Goal: Communication & Community: Ask a question

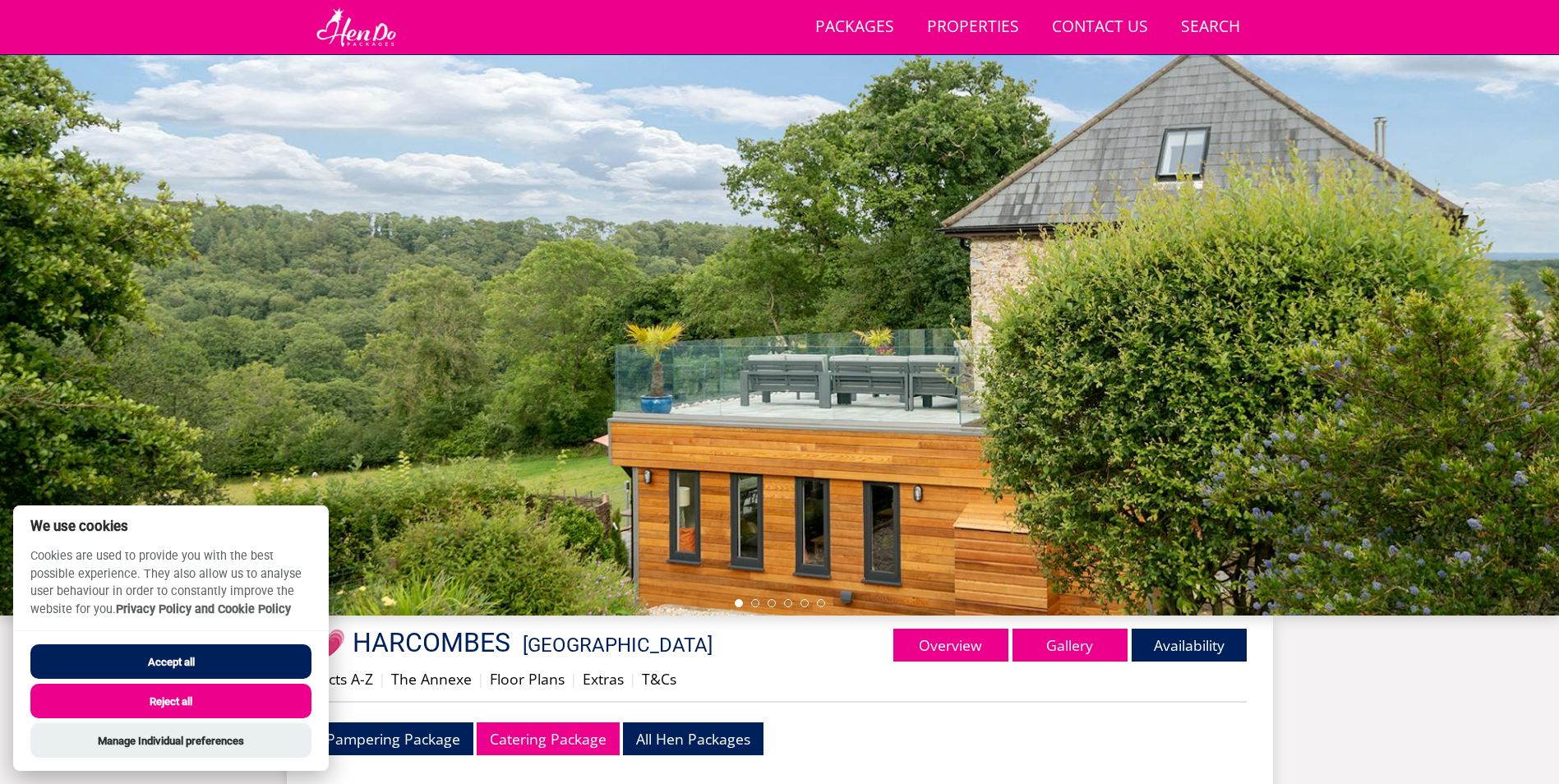
scroll to position [256, 0]
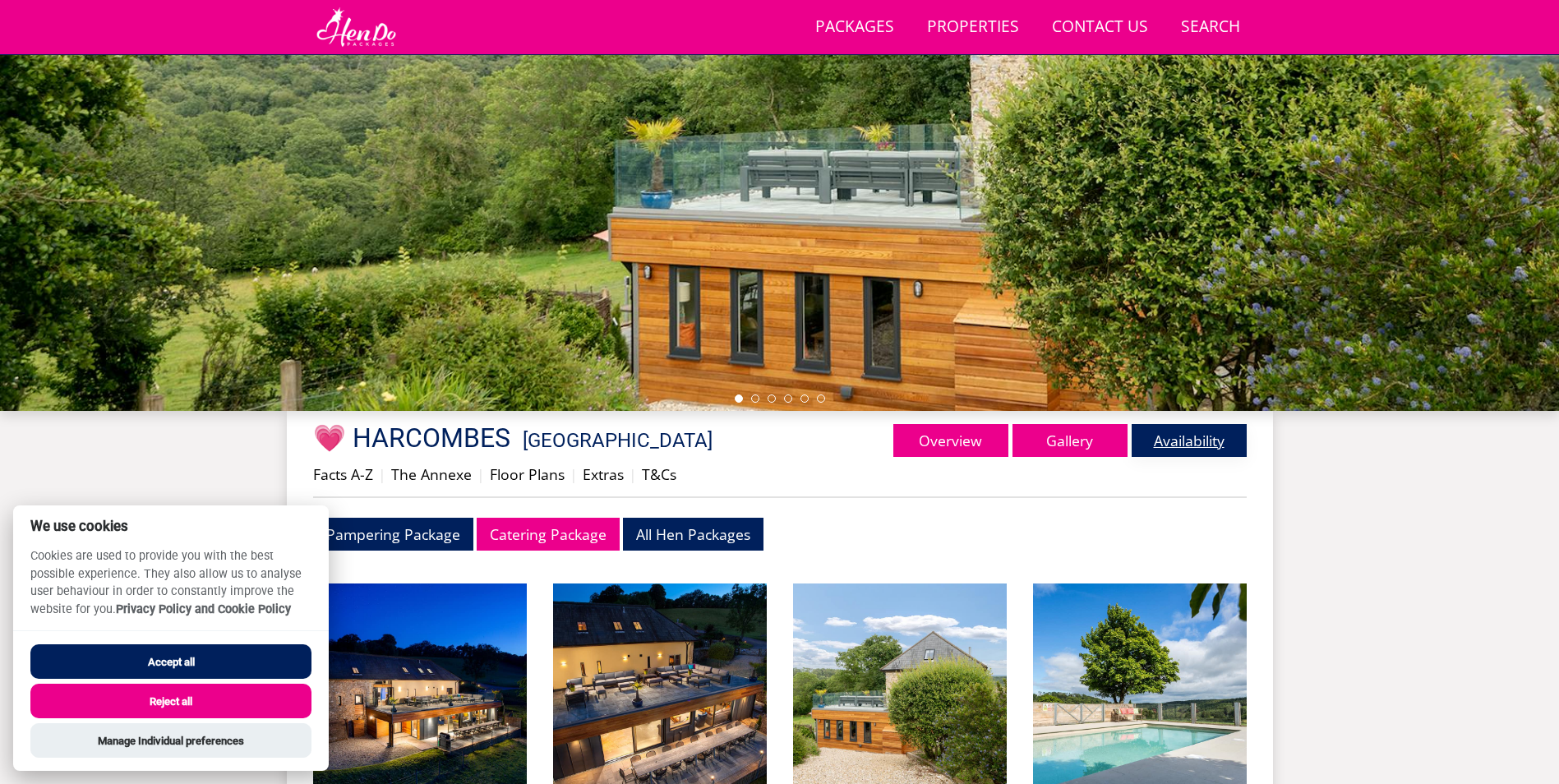
click at [1172, 437] on link "Availability" at bounding box center [1189, 440] width 115 height 33
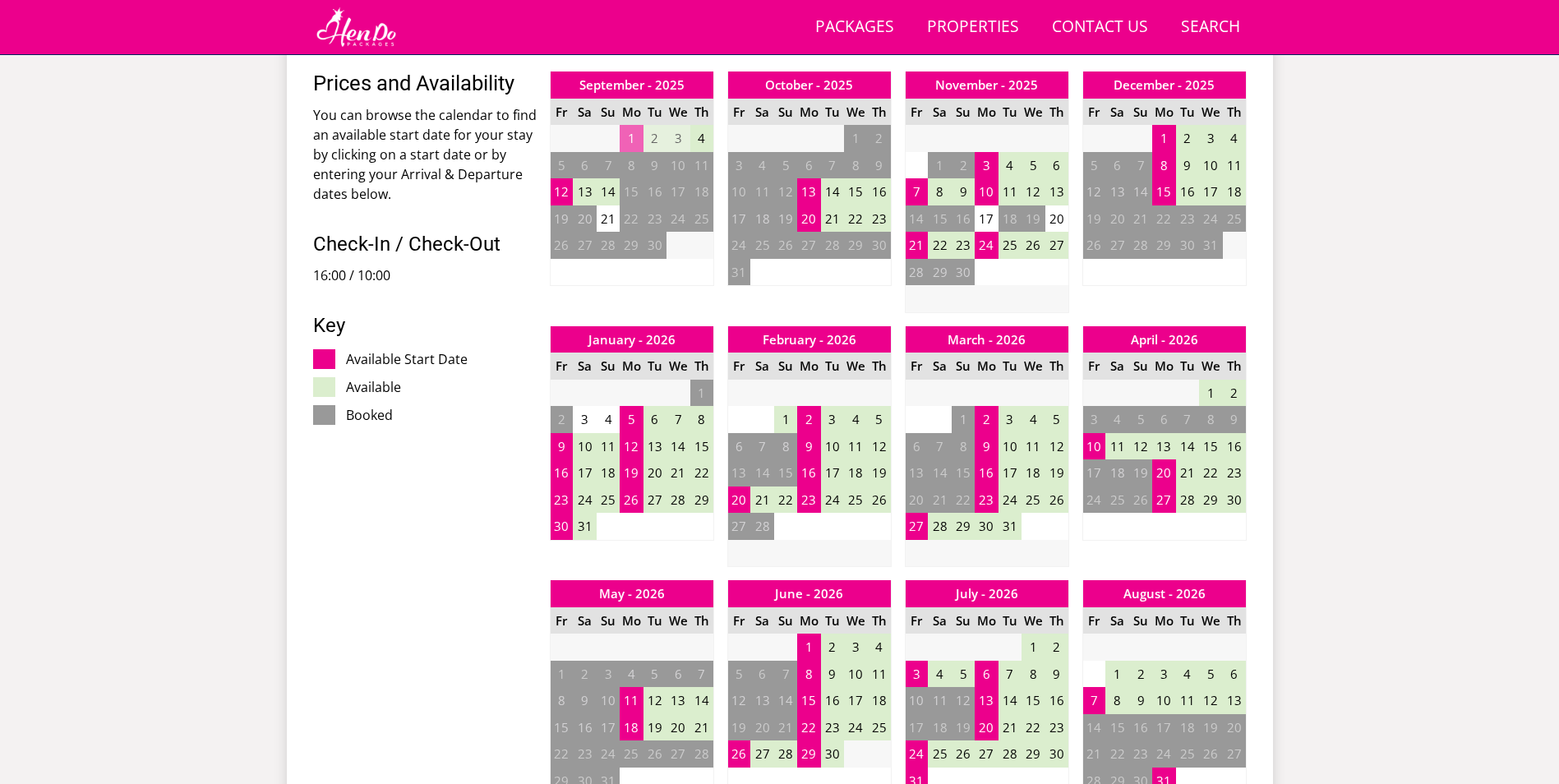
scroll to position [928, 0]
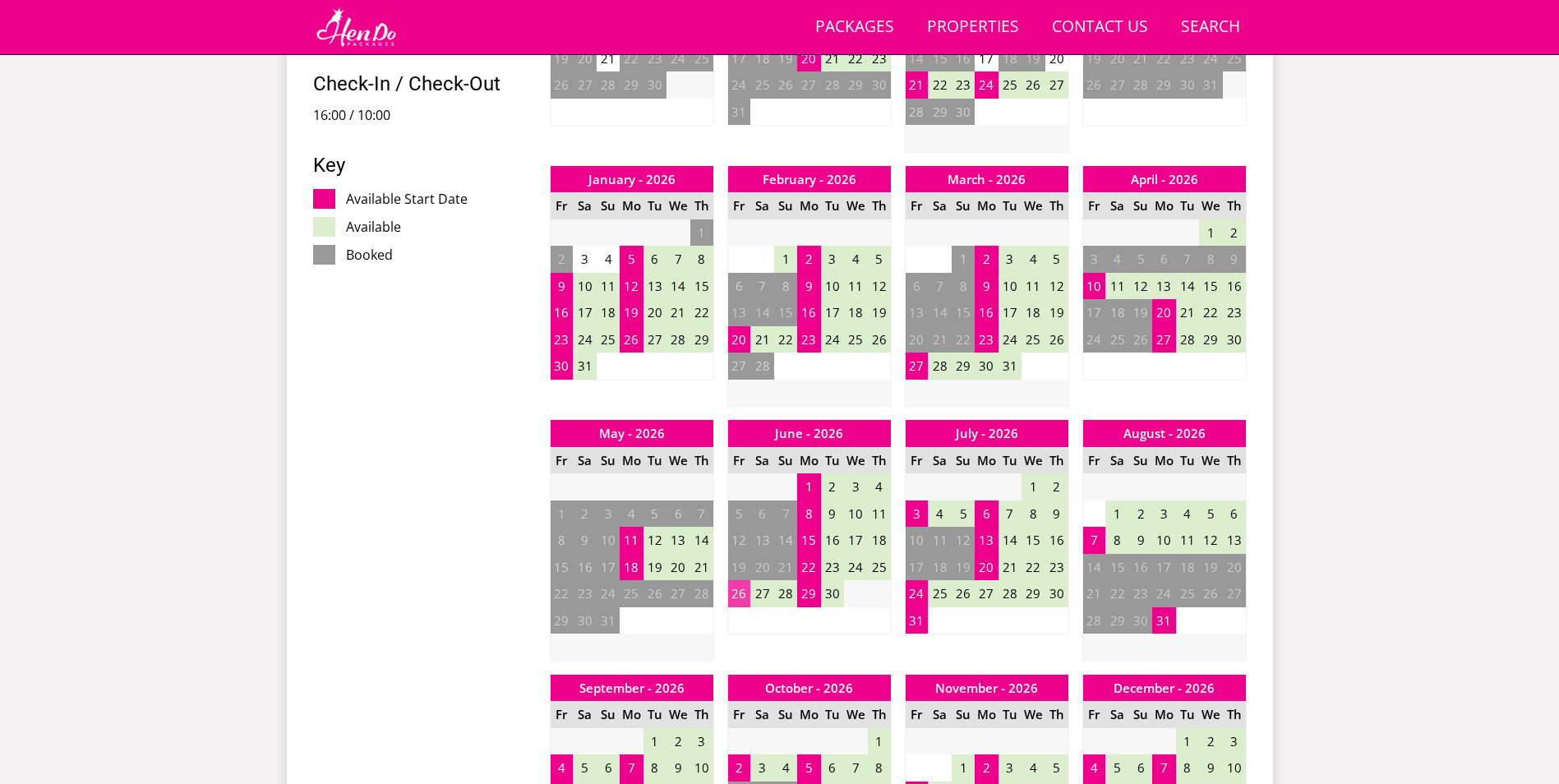
click at [745, 600] on td "26" at bounding box center [738, 594] width 23 height 27
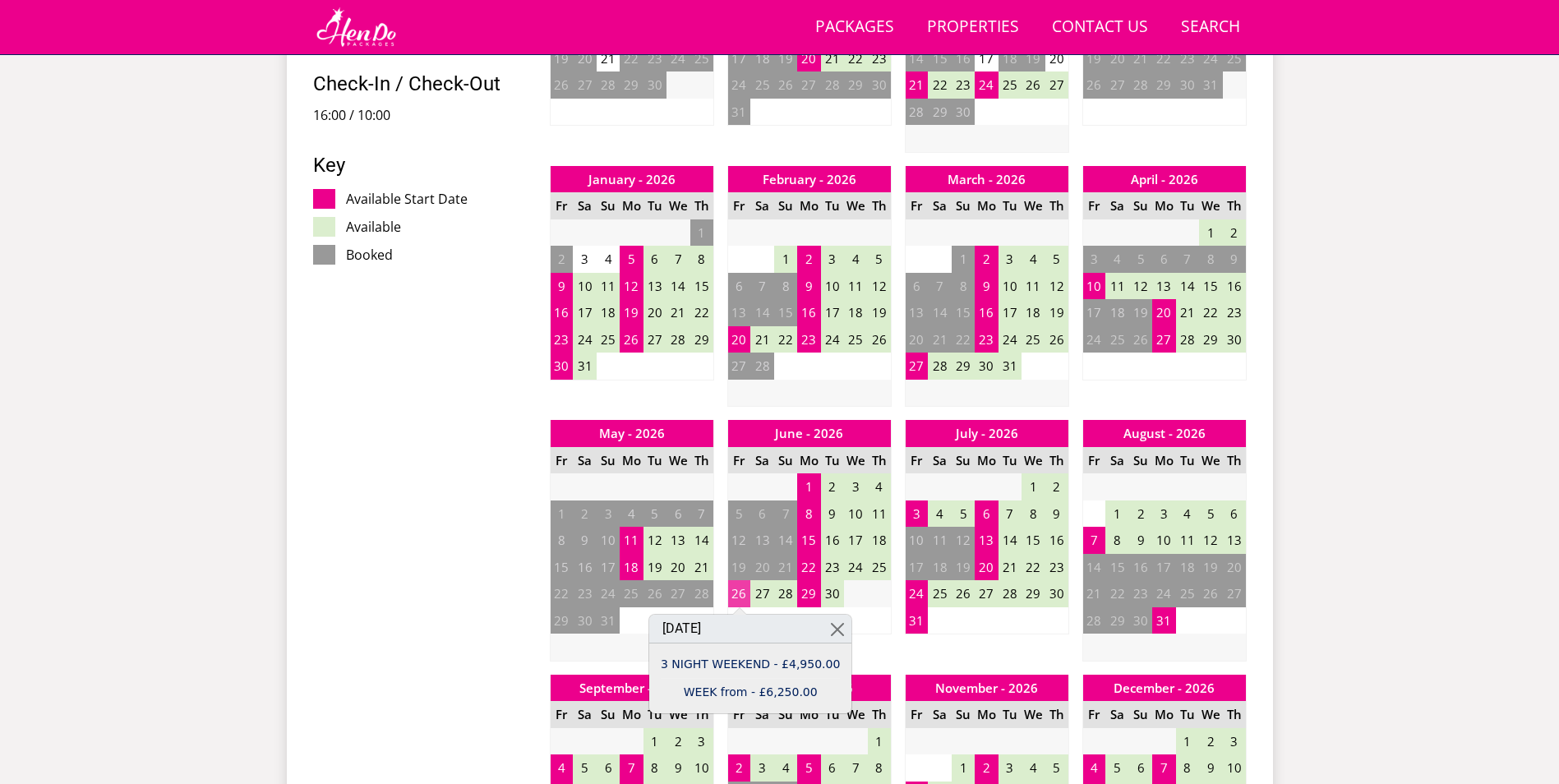
click at [734, 595] on td "26" at bounding box center [738, 594] width 23 height 27
click at [733, 599] on td "26" at bounding box center [738, 594] width 23 height 27
click at [917, 512] on td "3" at bounding box center [916, 514] width 23 height 27
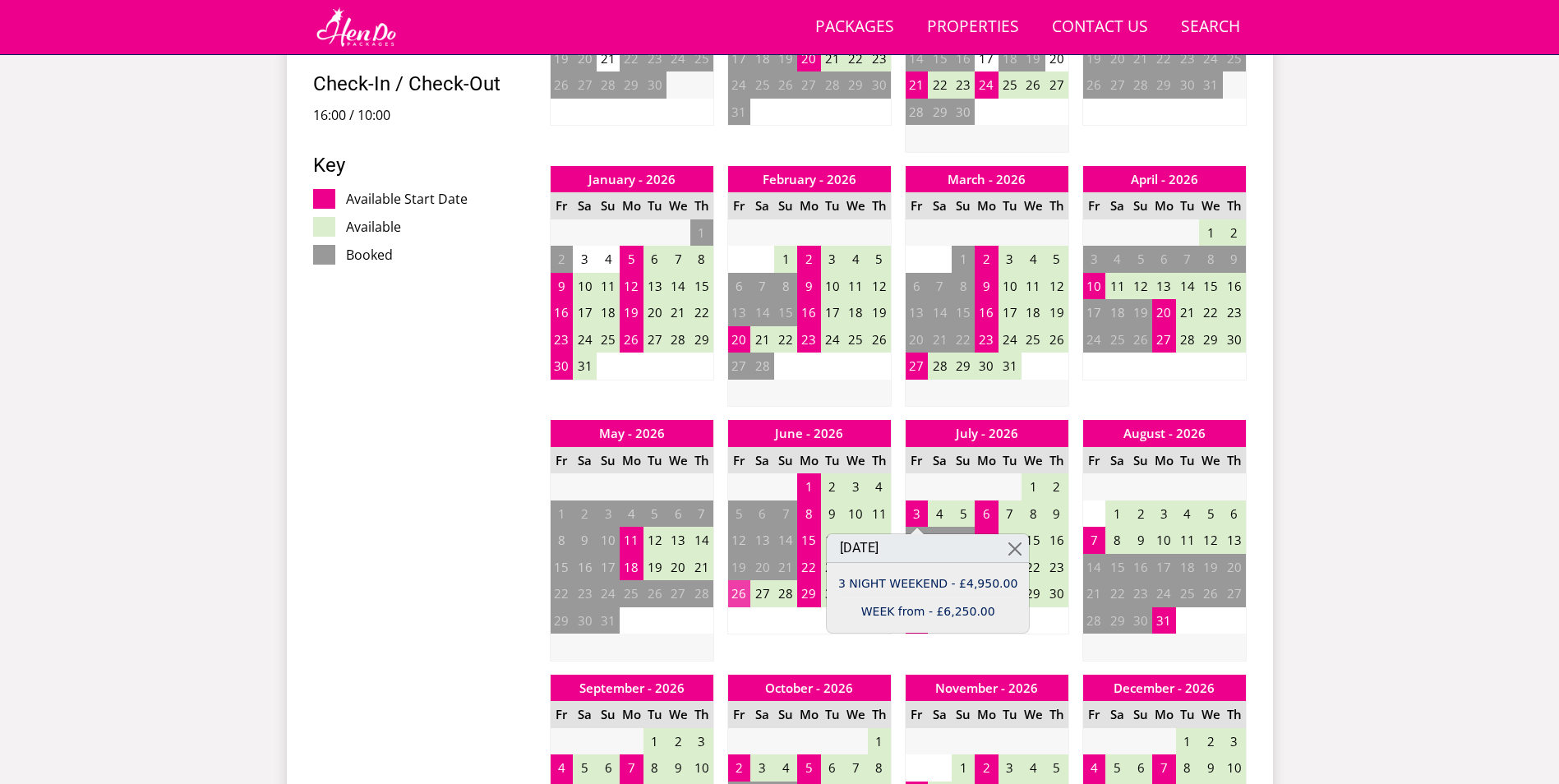
click at [729, 599] on td "26" at bounding box center [738, 594] width 23 height 27
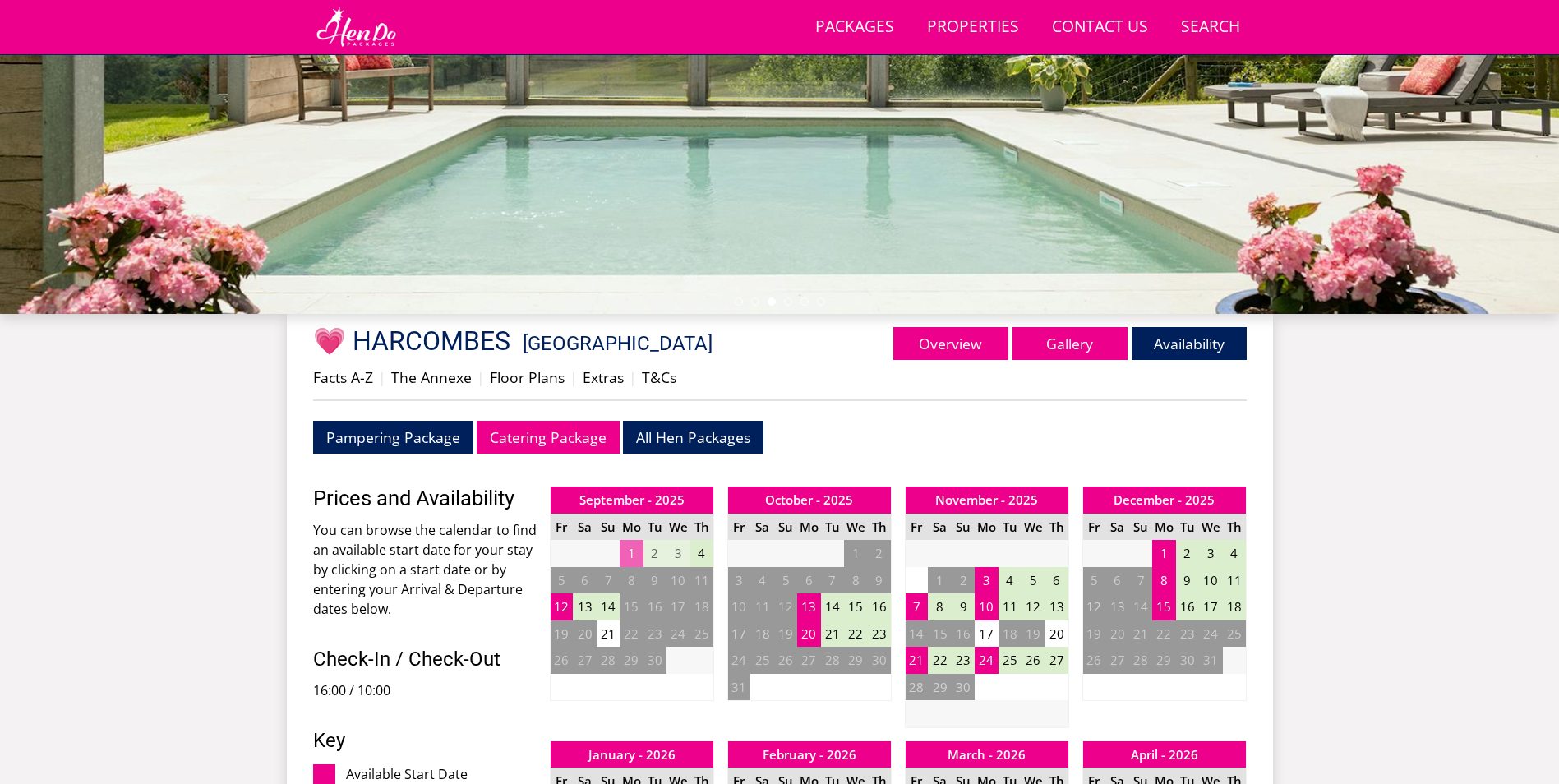
scroll to position [0, 0]
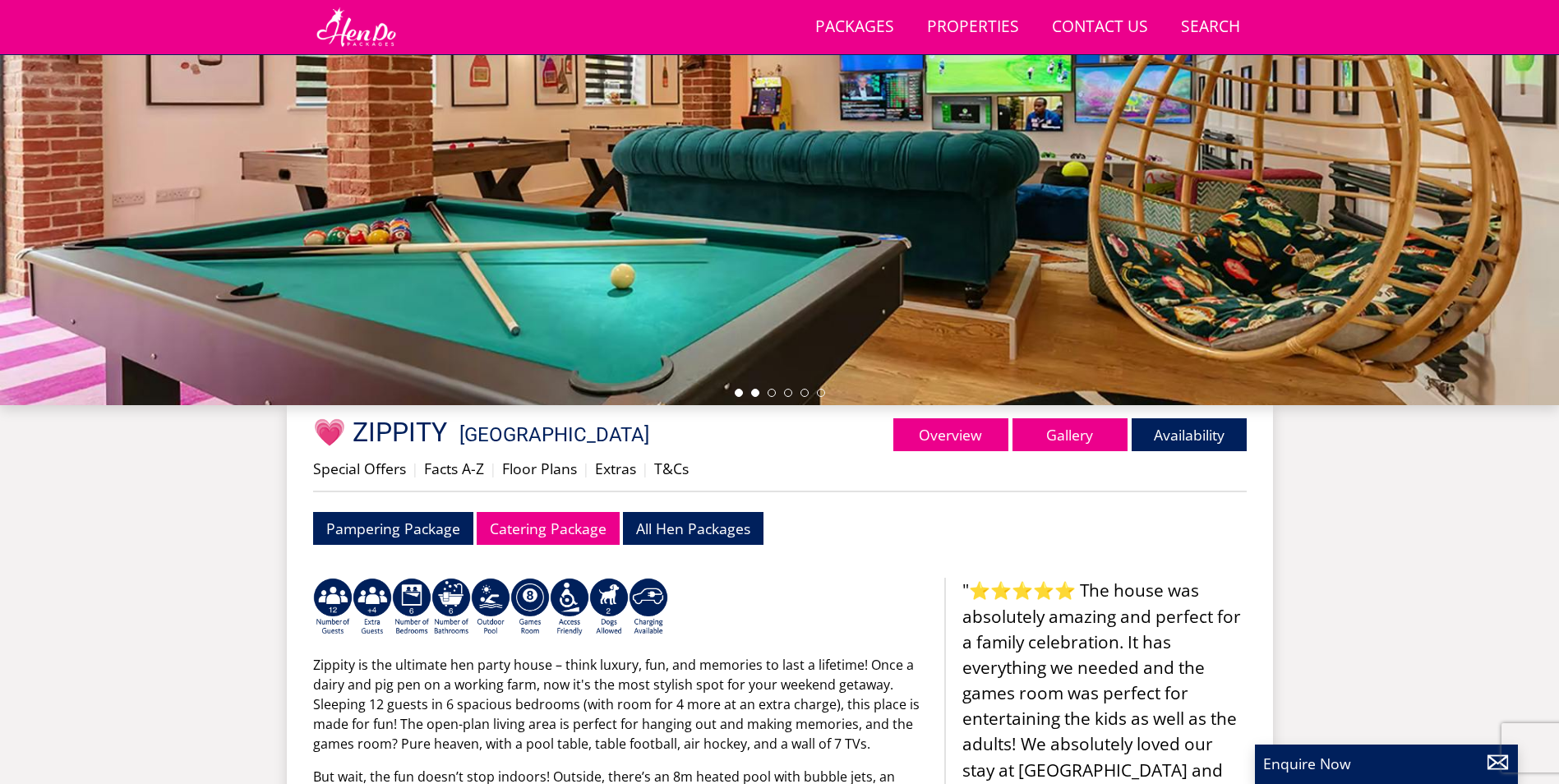
click at [756, 393] on li at bounding box center [755, 392] width 9 height 9
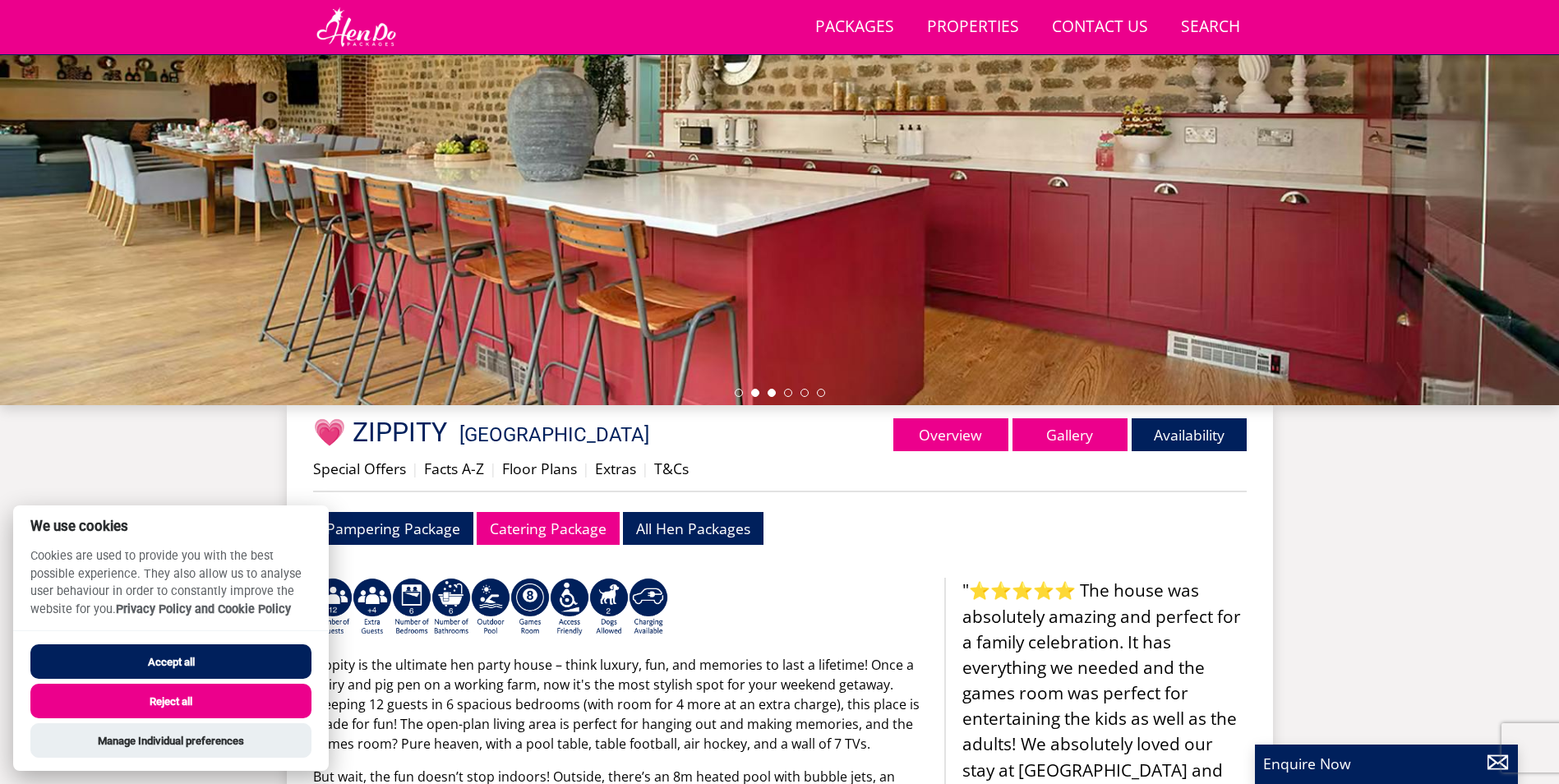
click at [767, 390] on li at bounding box center [771, 392] width 9 height 9
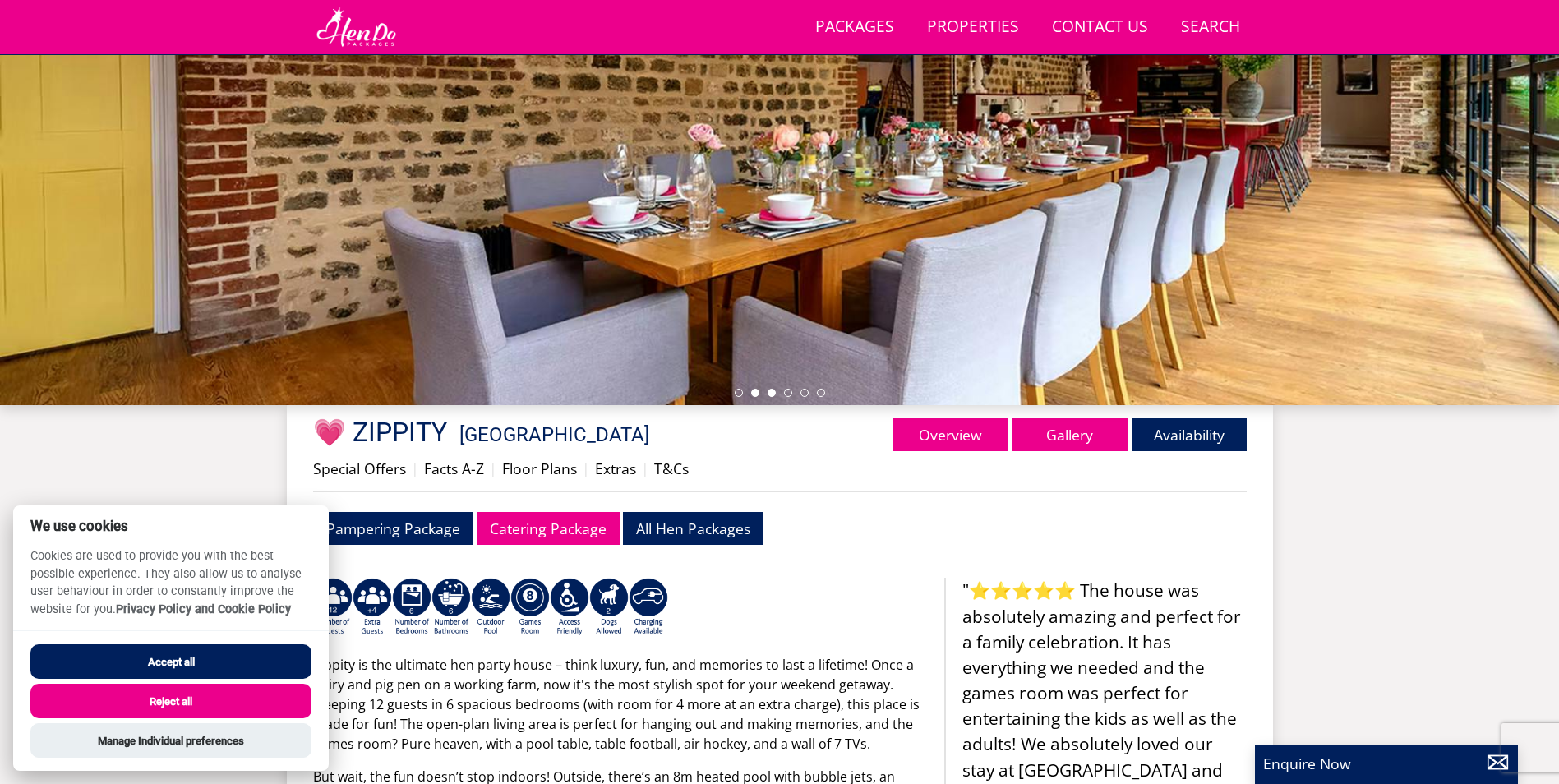
click at [757, 389] on li at bounding box center [755, 392] width 9 height 9
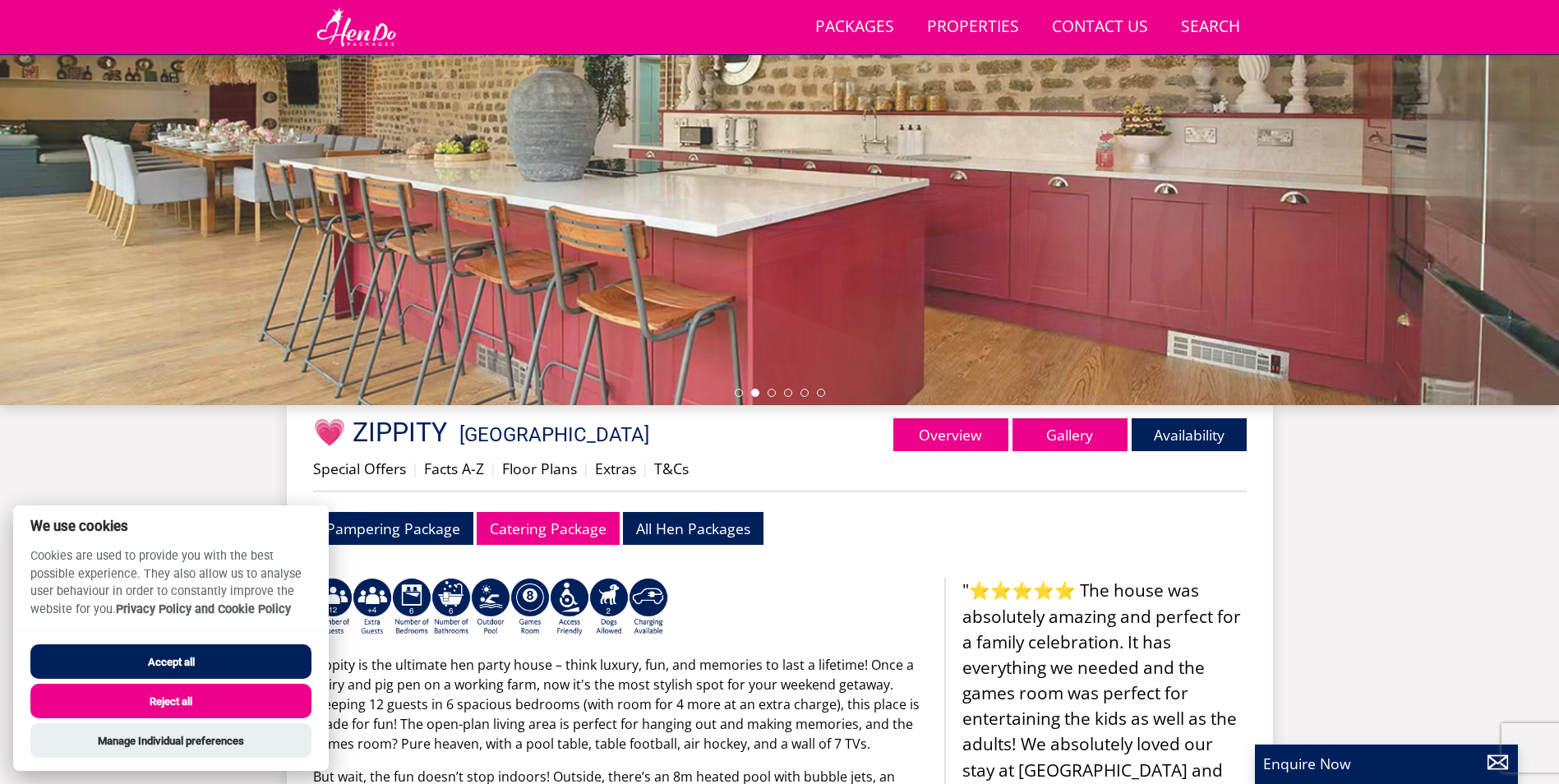
click at [755, 389] on li at bounding box center [755, 392] width 9 height 9
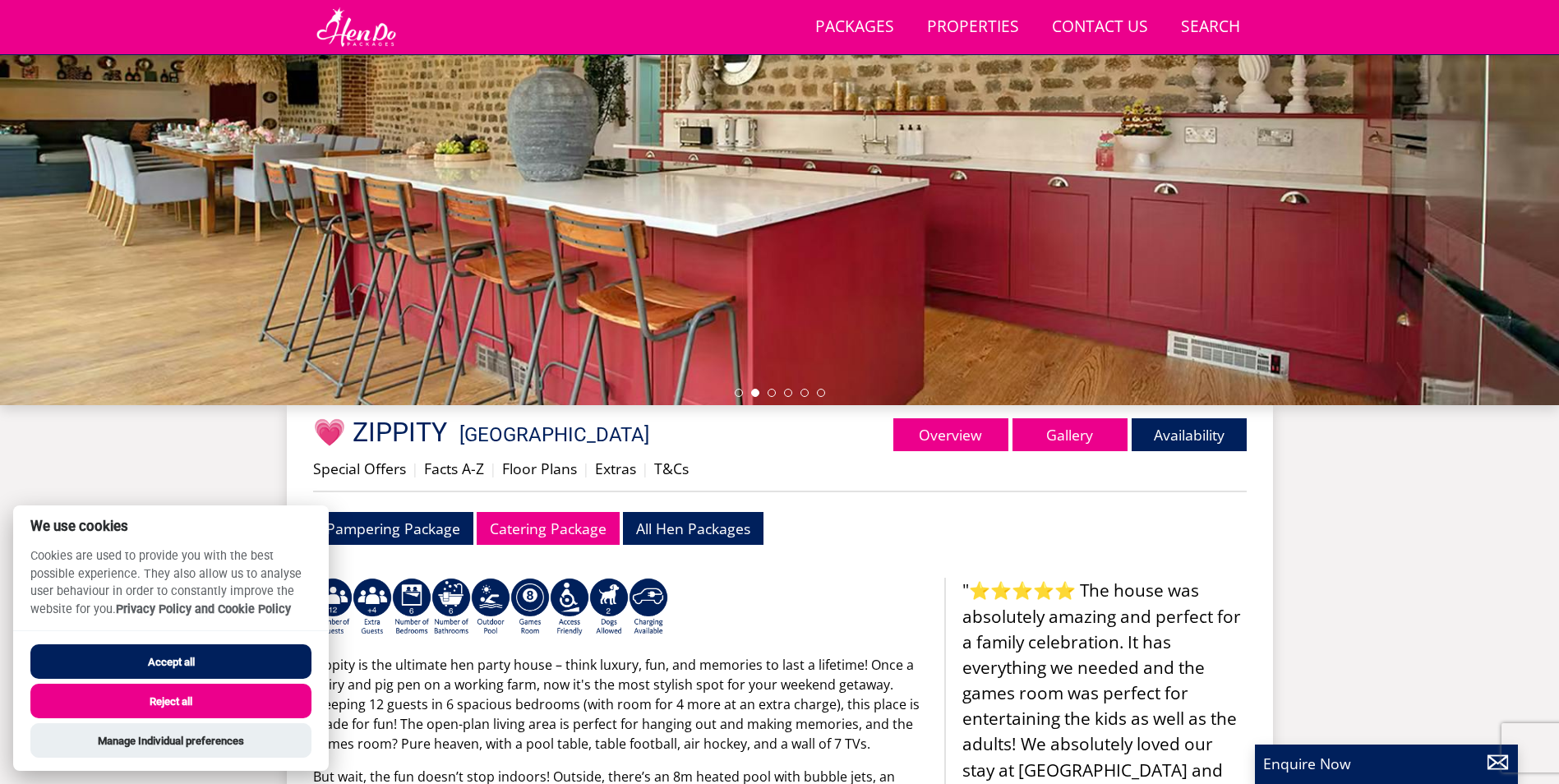
scroll to position [179, 0]
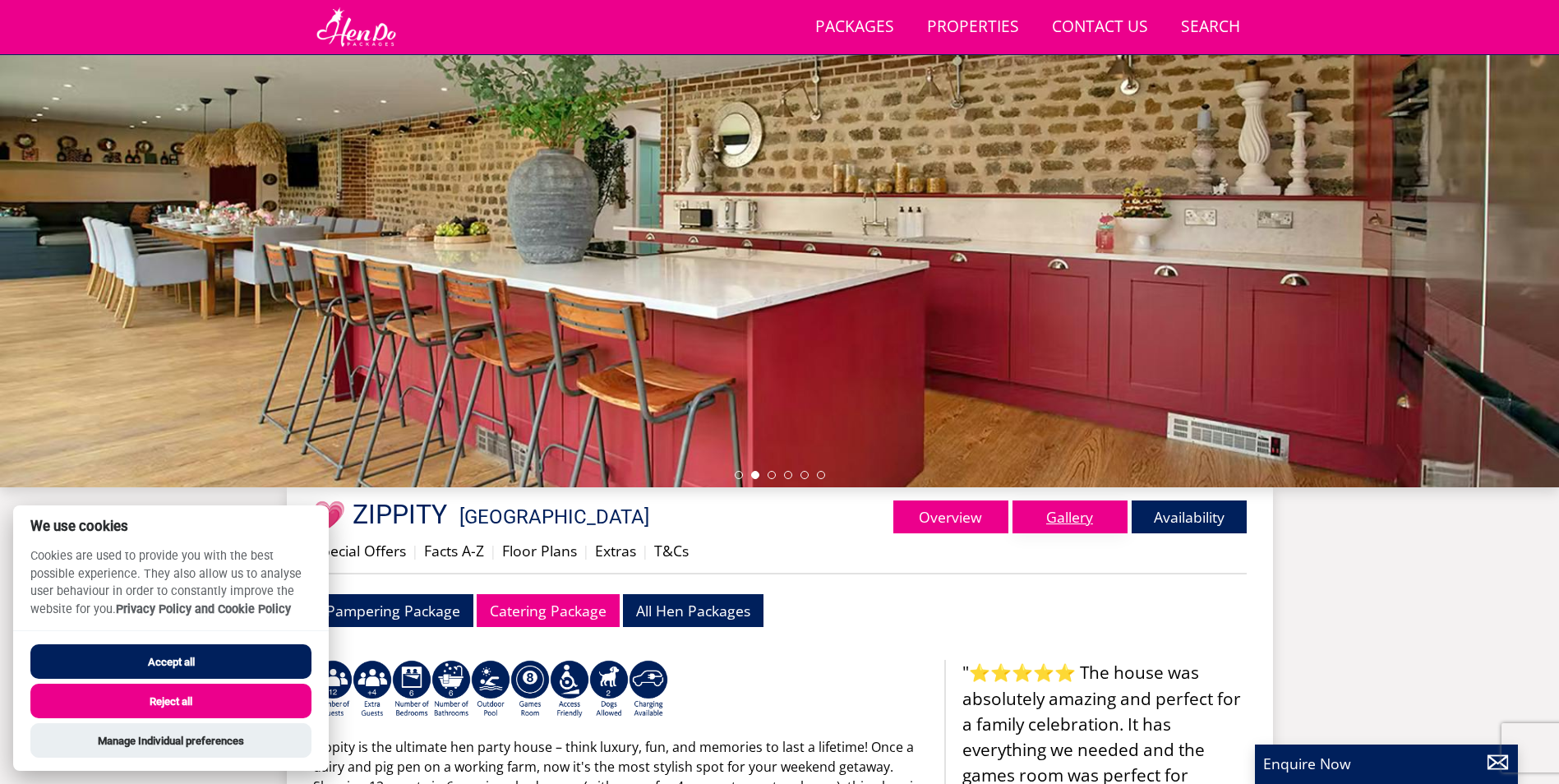
click at [1069, 529] on link "Gallery" at bounding box center [1070, 517] width 115 height 33
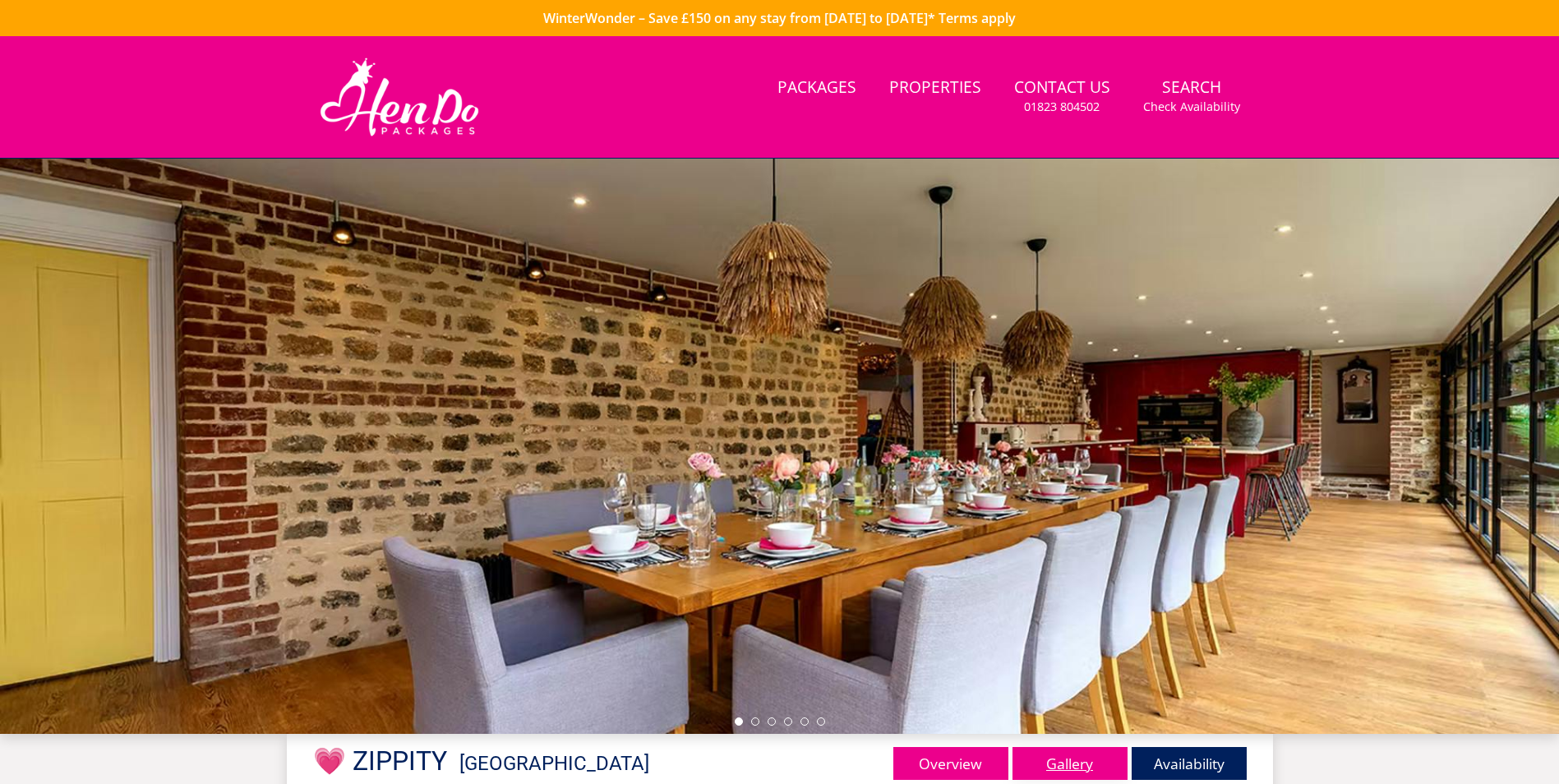
click at [1087, 766] on link "Gallery" at bounding box center [1070, 763] width 115 height 33
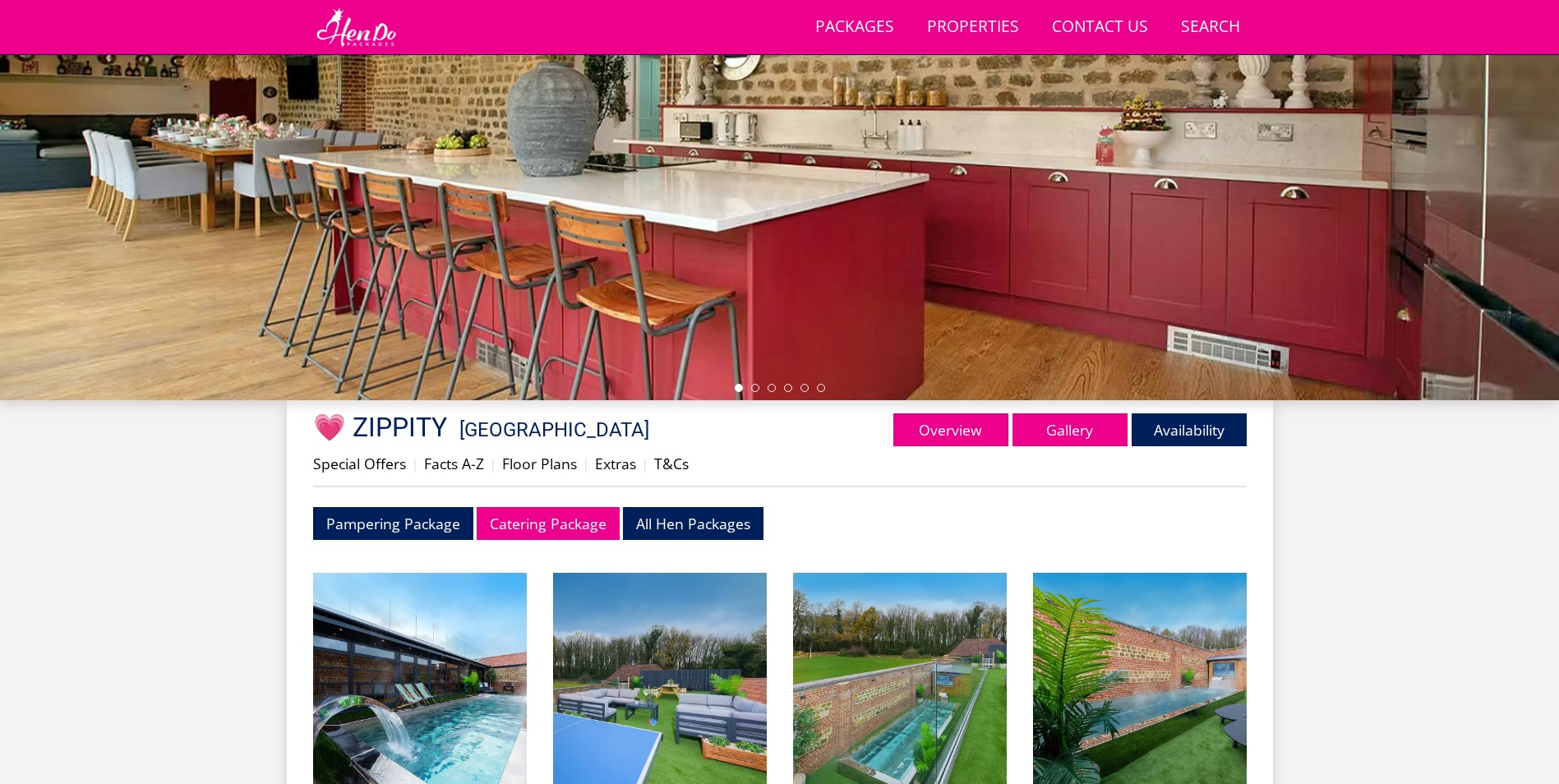
scroll to position [261, 0]
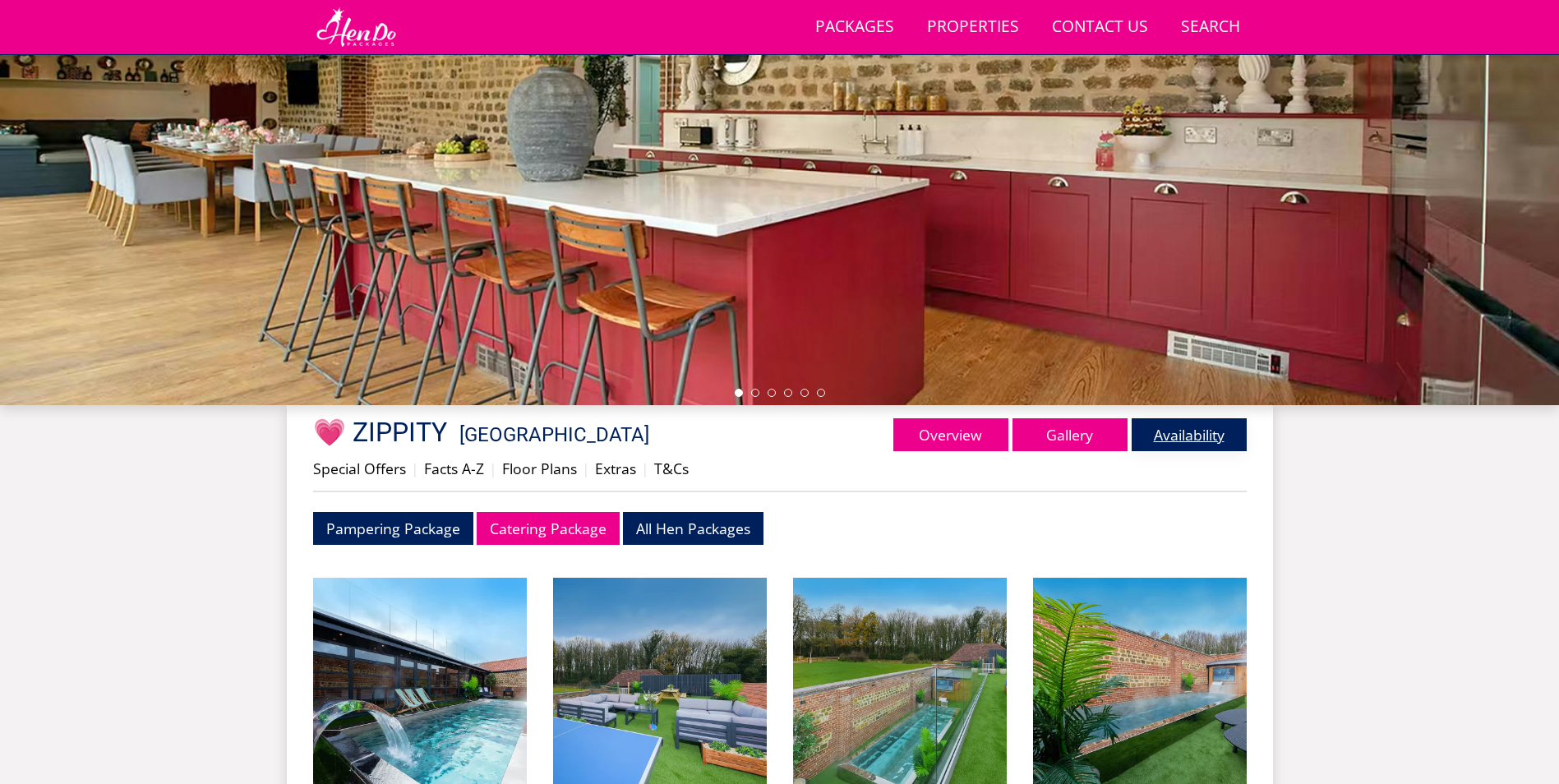
click at [1193, 440] on link "Availability" at bounding box center [1189, 435] width 115 height 33
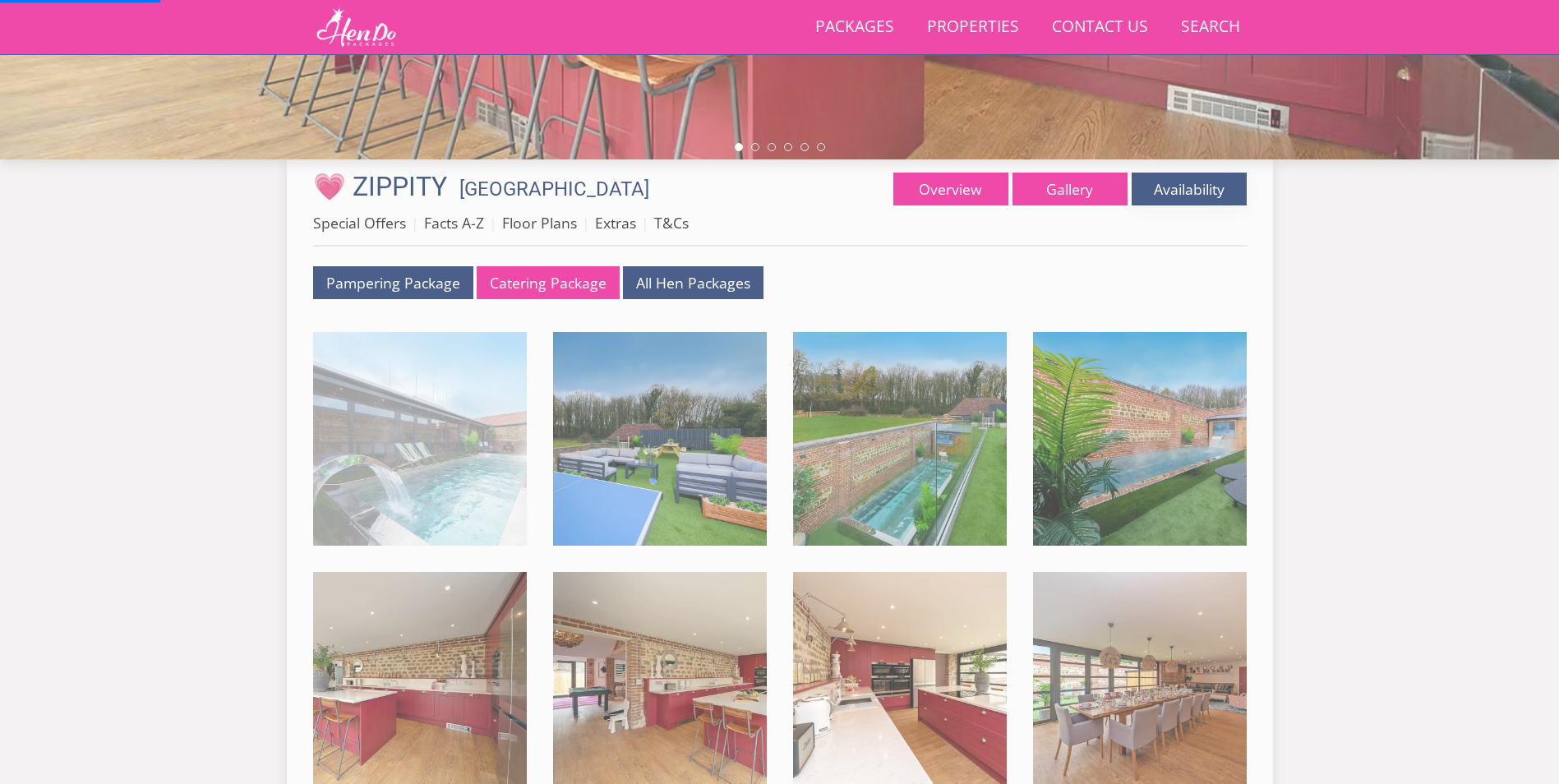
scroll to position [507, 0]
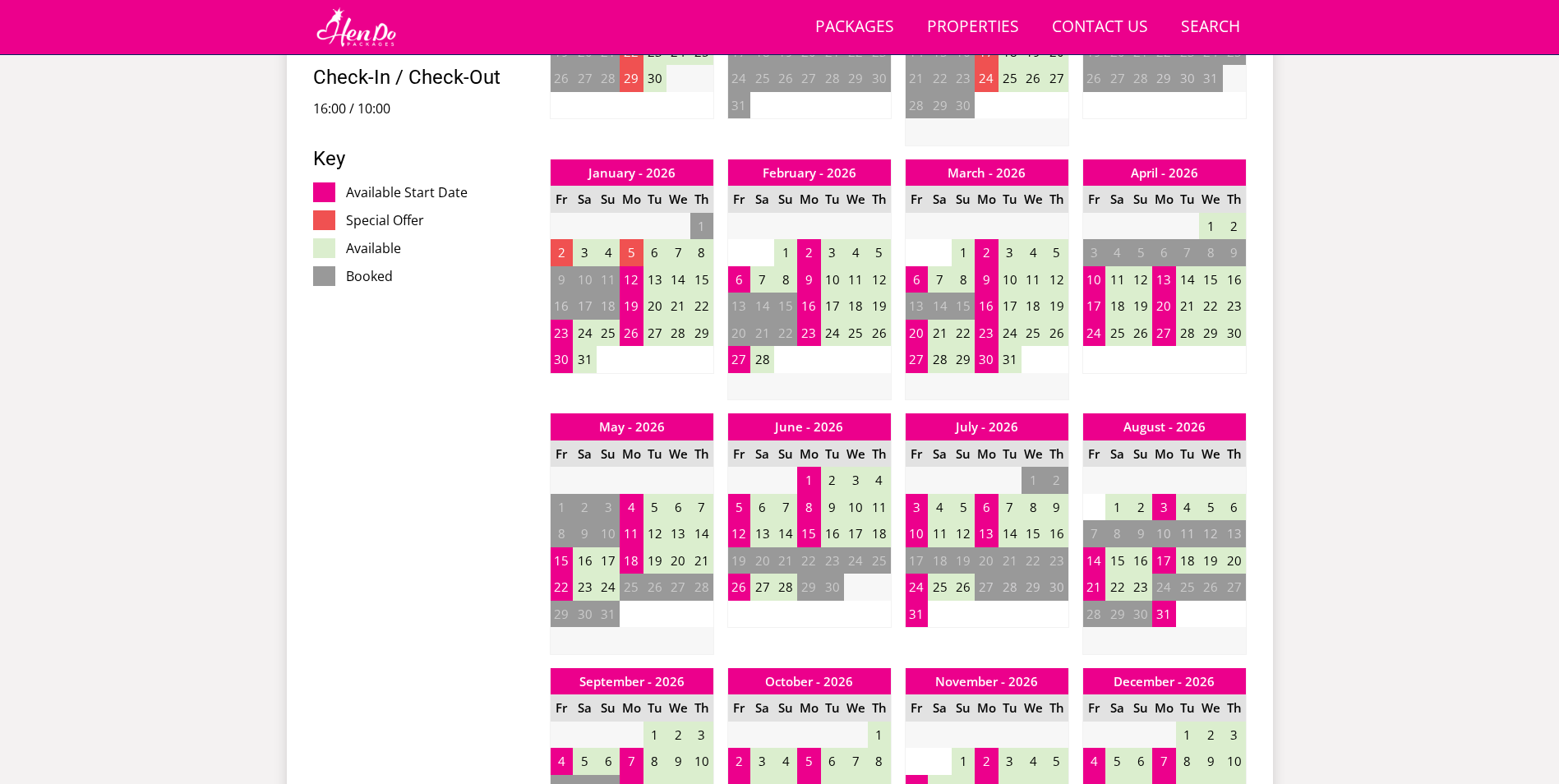
scroll to position [934, 0]
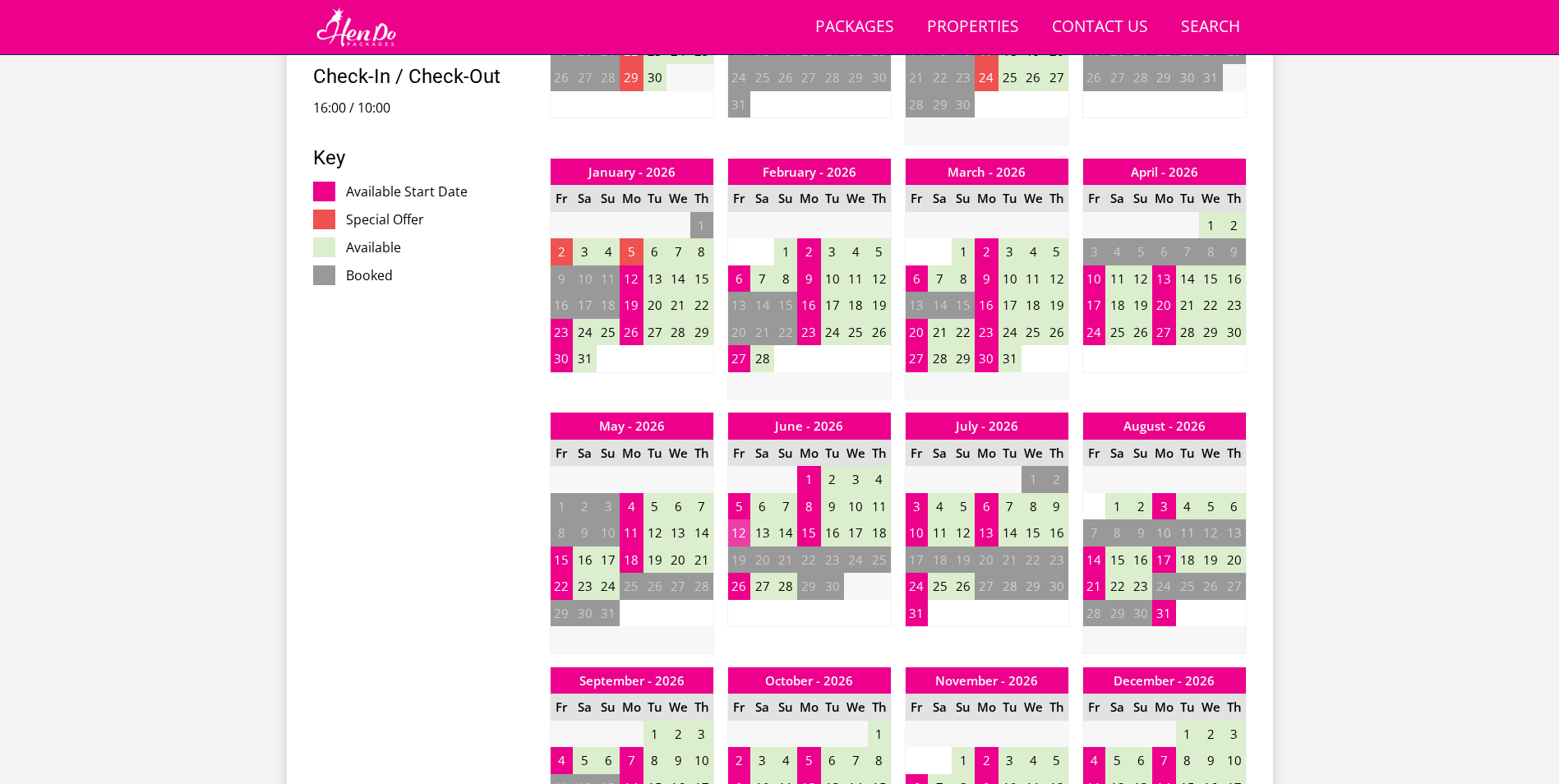
click at [738, 534] on td "12" at bounding box center [738, 532] width 23 height 27
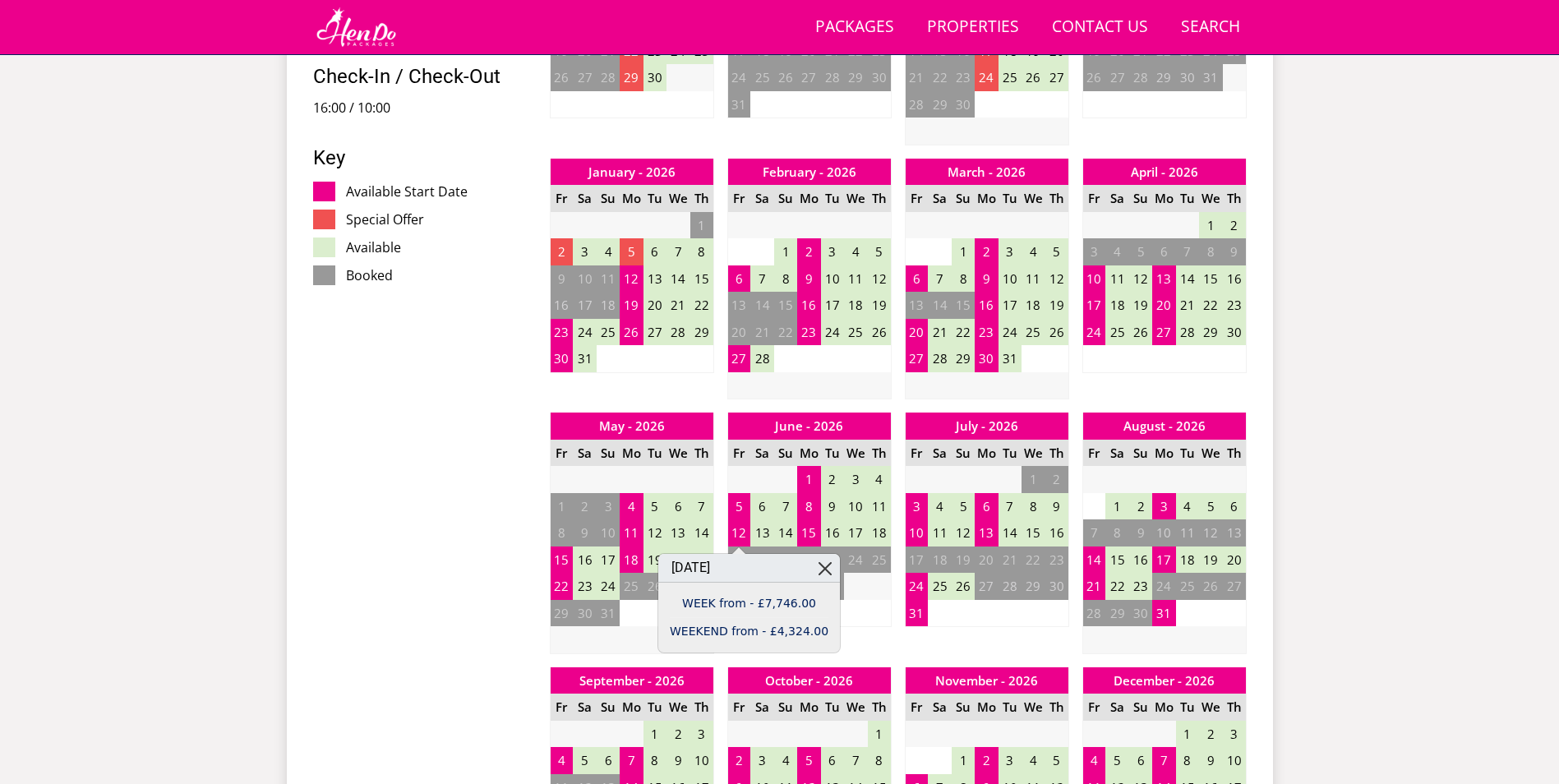
click at [811, 564] on link at bounding box center [825, 568] width 29 height 29
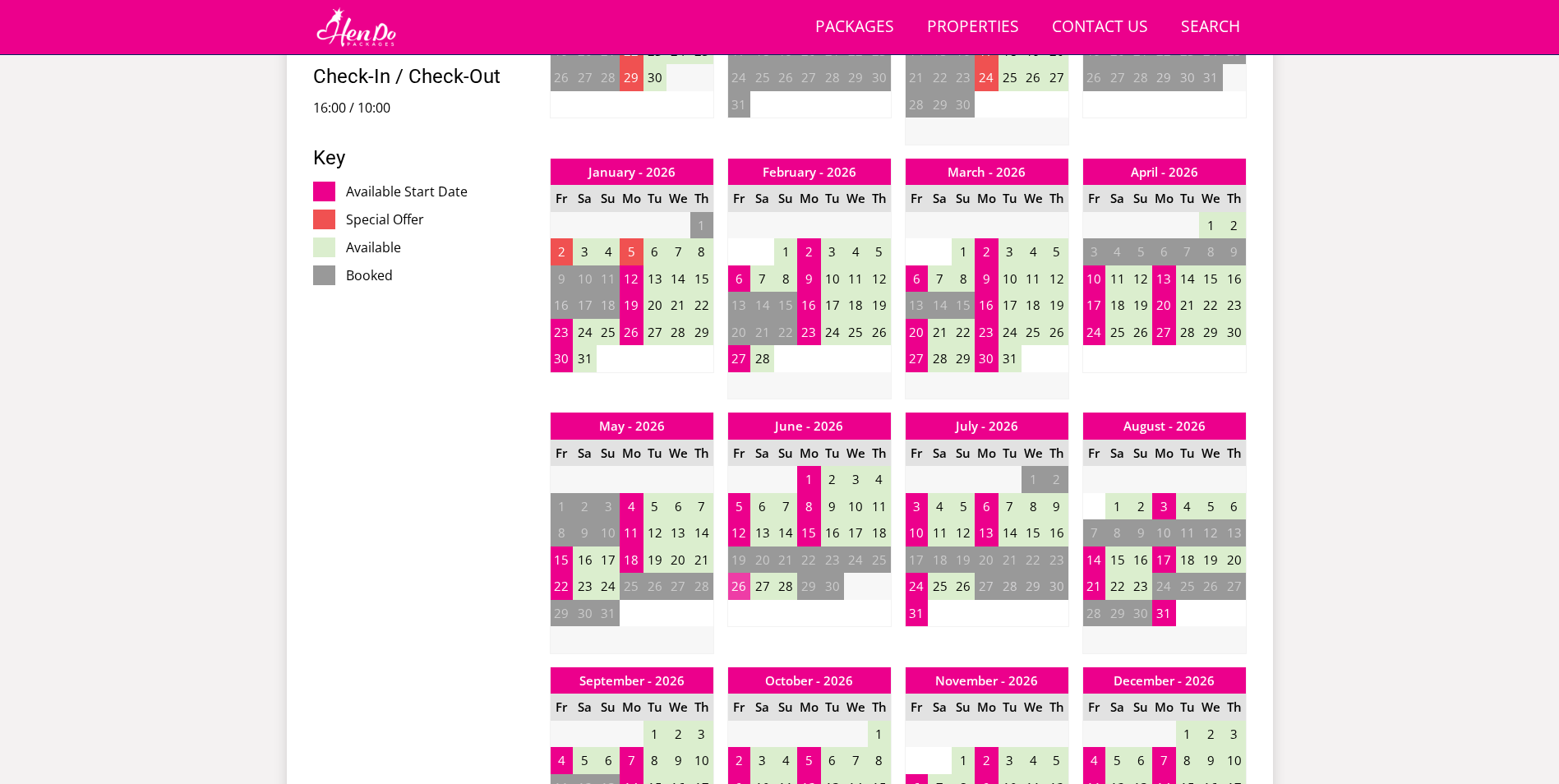
click at [745, 588] on td "26" at bounding box center [738, 586] width 23 height 27
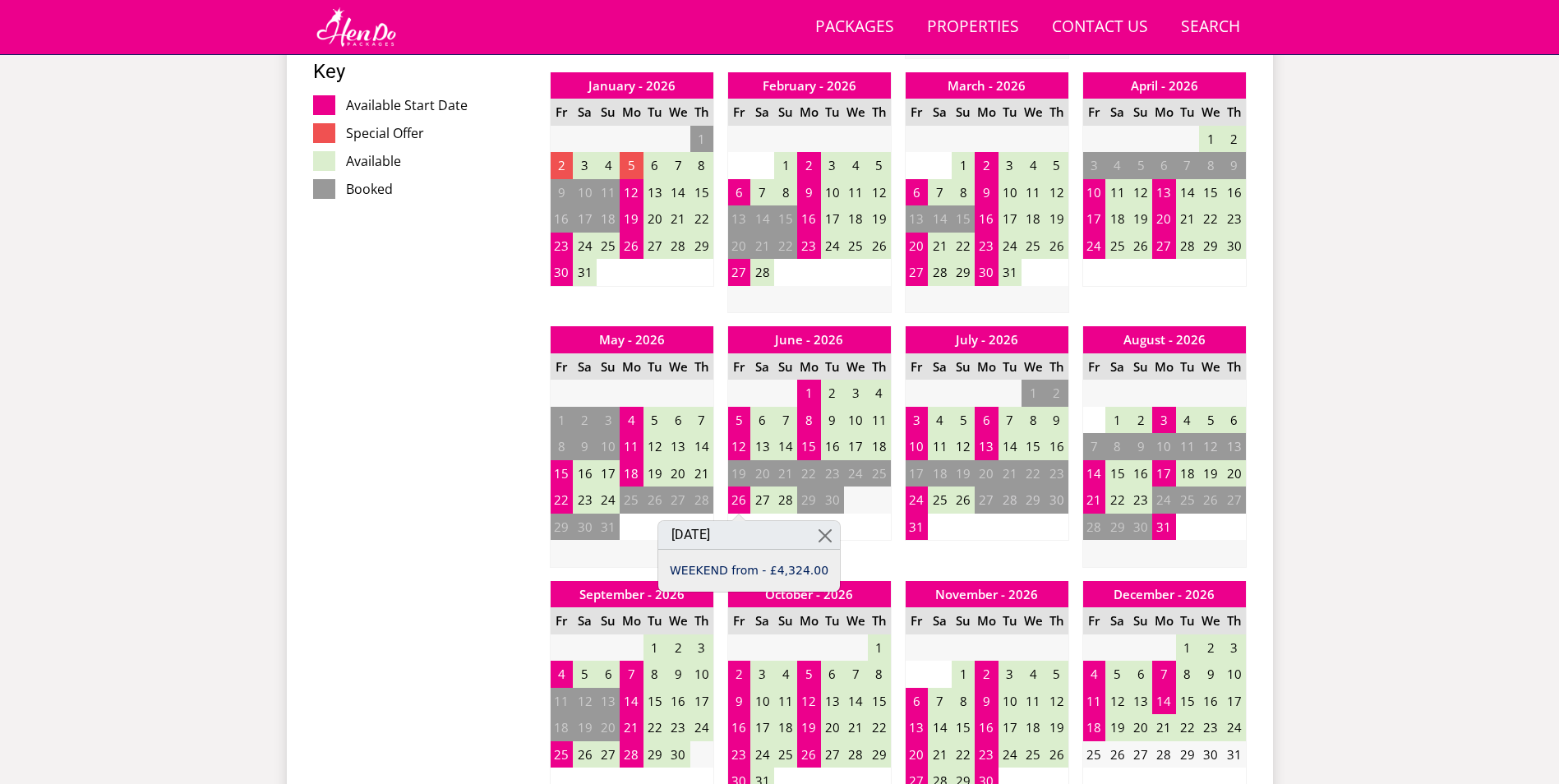
scroll to position [1181, 0]
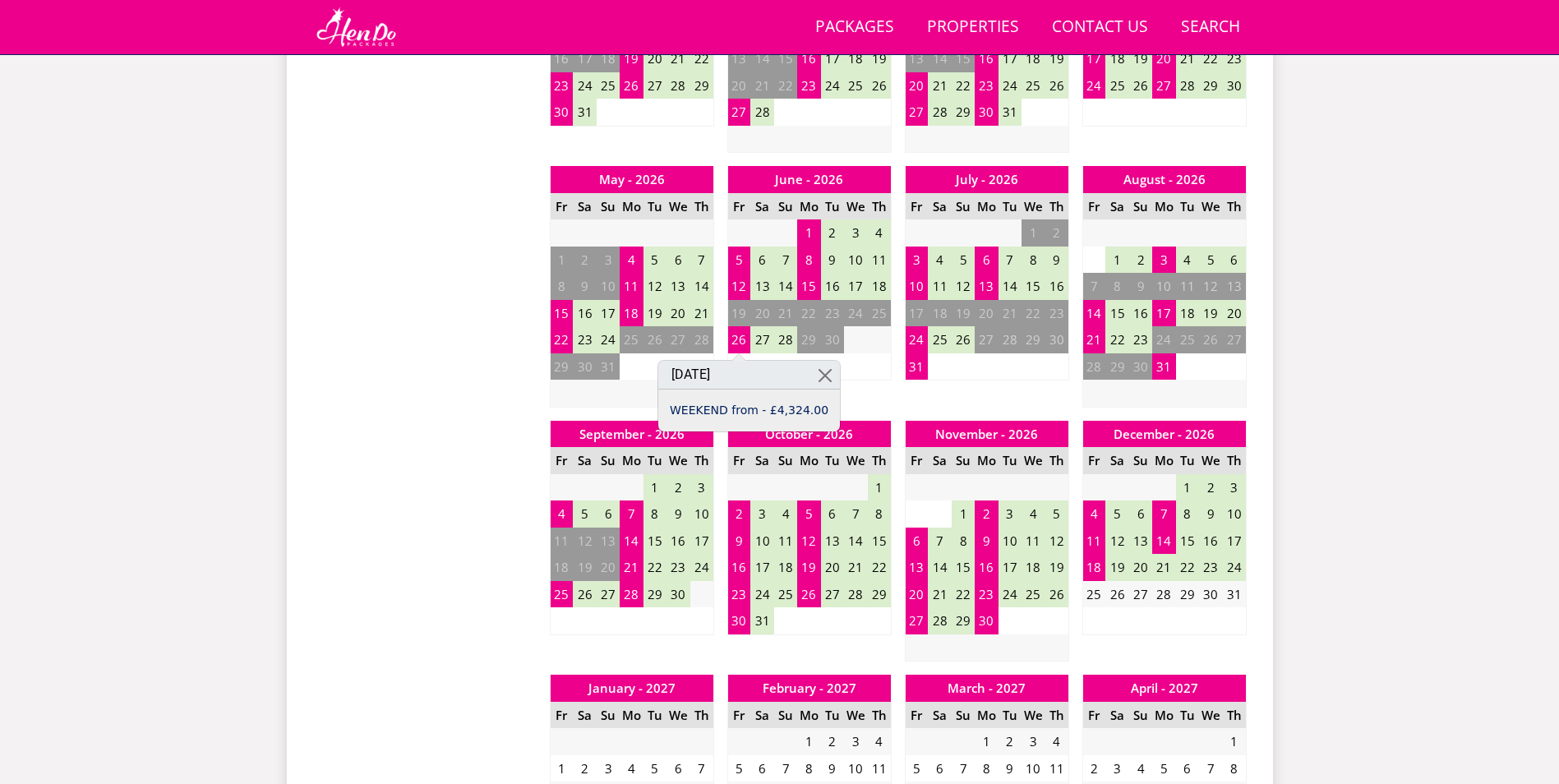
click at [1485, 478] on div "Search Menu Packages Properties Contact Us [PHONE_NUMBER] Search Check Availabi…" at bounding box center [780, 534] width 1559 height 3358
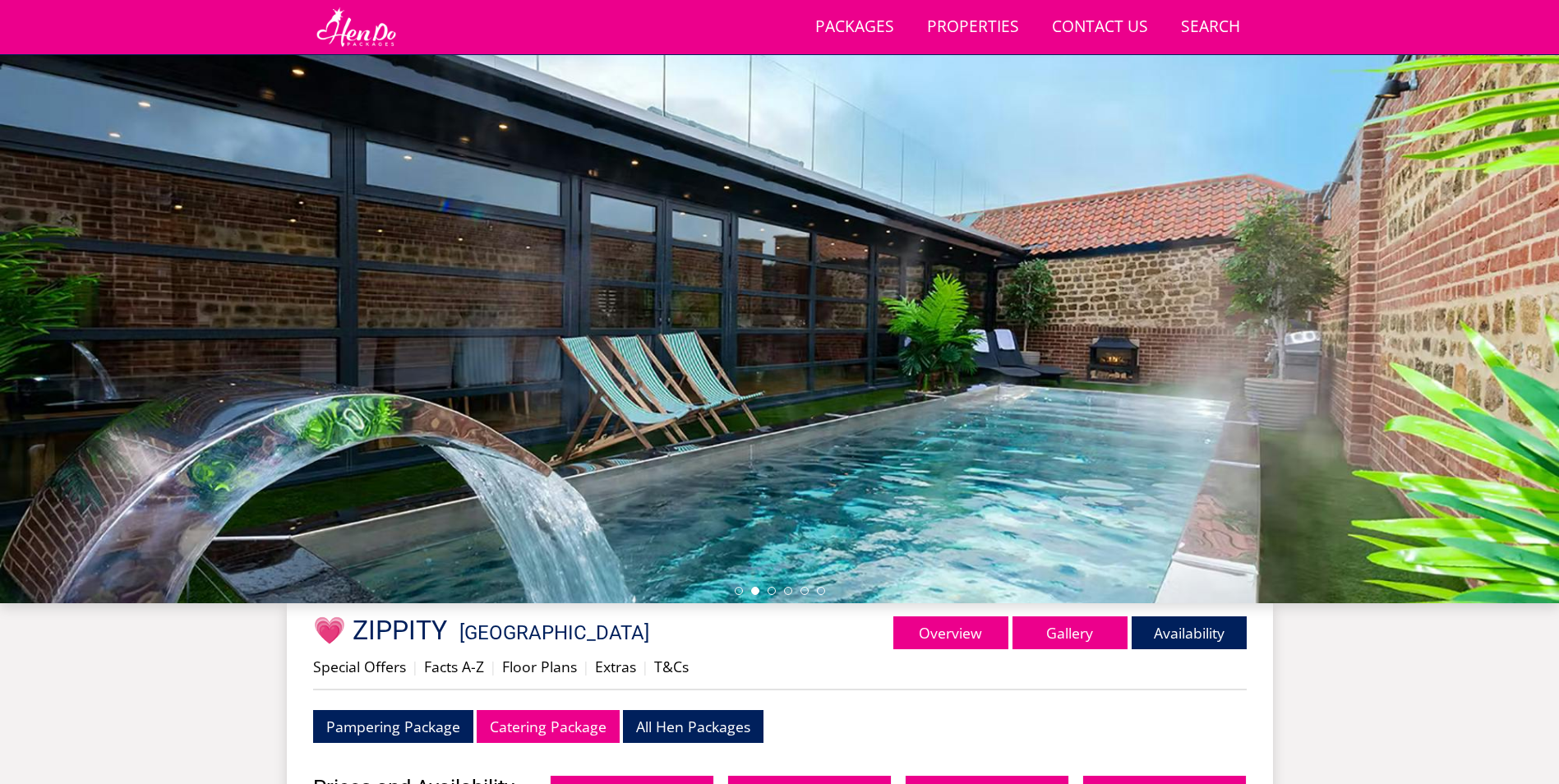
scroll to position [0, 0]
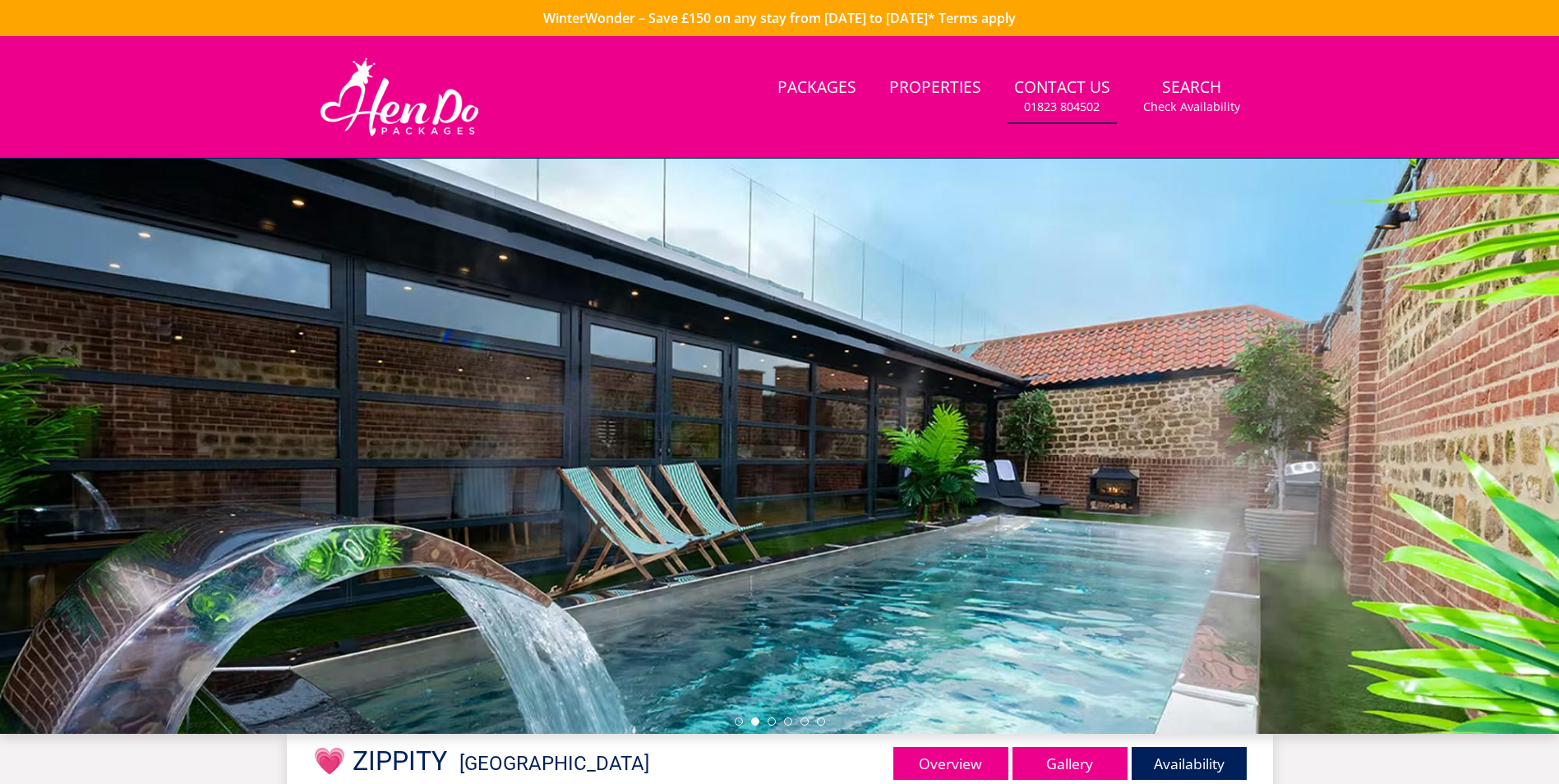
click at [1086, 76] on link "Contact Us [PHONE_NUMBER]" at bounding box center [1062, 97] width 109 height 54
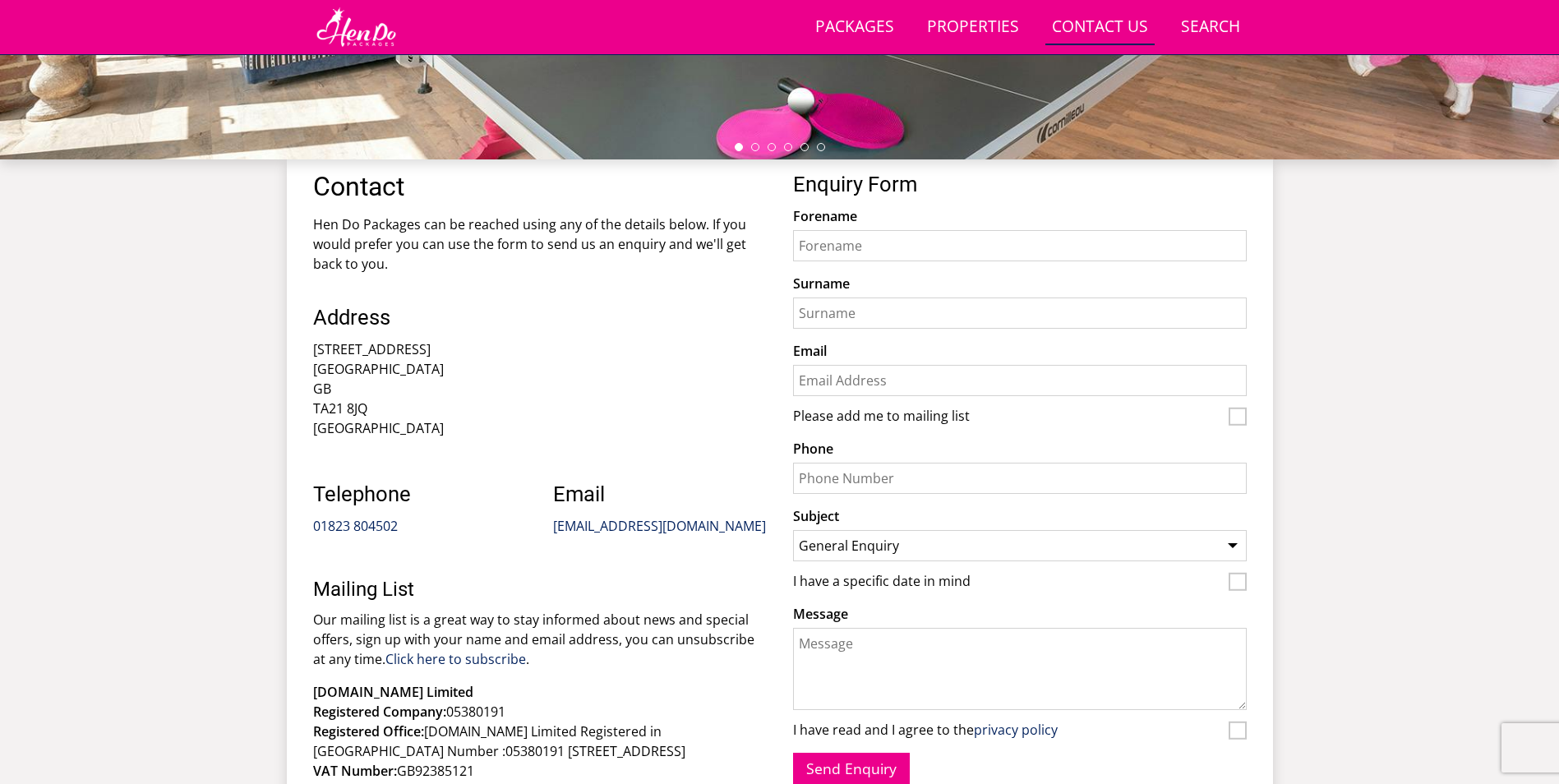
scroll to position [365, 0]
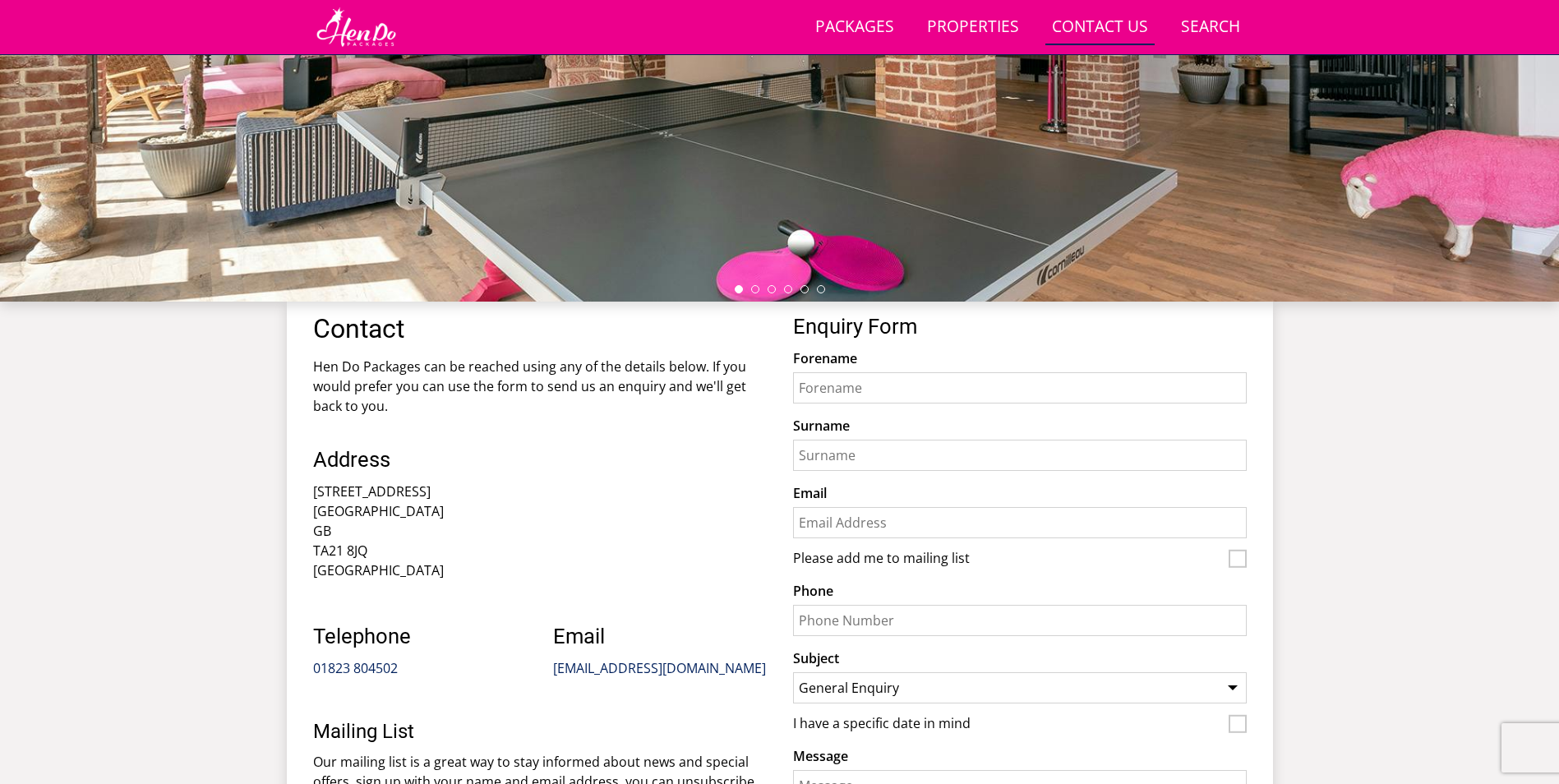
click at [848, 379] on input "Forename" at bounding box center [1020, 388] width 454 height 32
type input "[PERSON_NAME]"
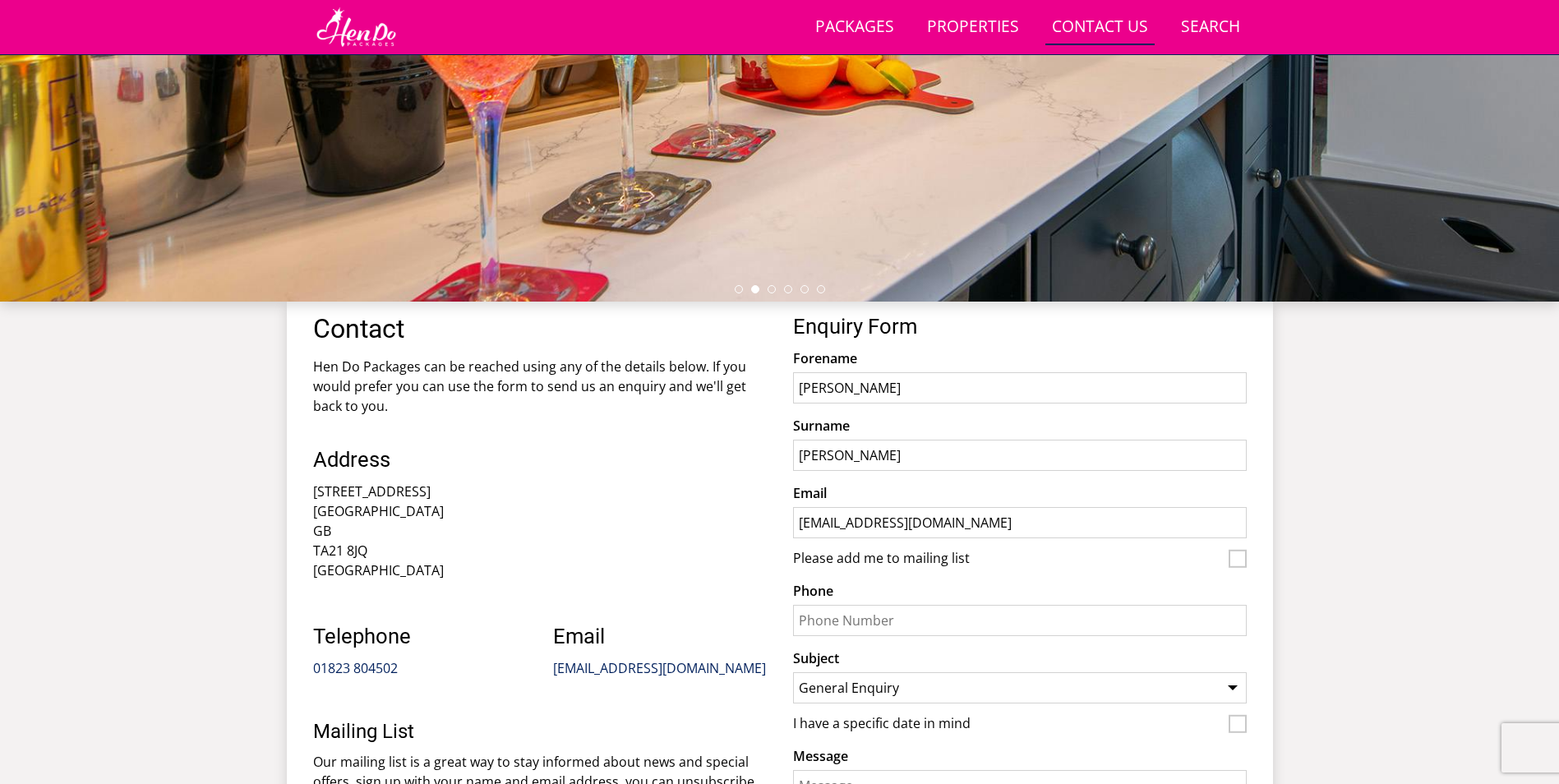
type input "[EMAIL_ADDRESS][DOMAIN_NAME]"
click at [1330, 522] on div "Search Menu Packages Properties Contact Us [PHONE_NUMBER] Search Check Availabi…" at bounding box center [780, 317] width 1559 height 1290
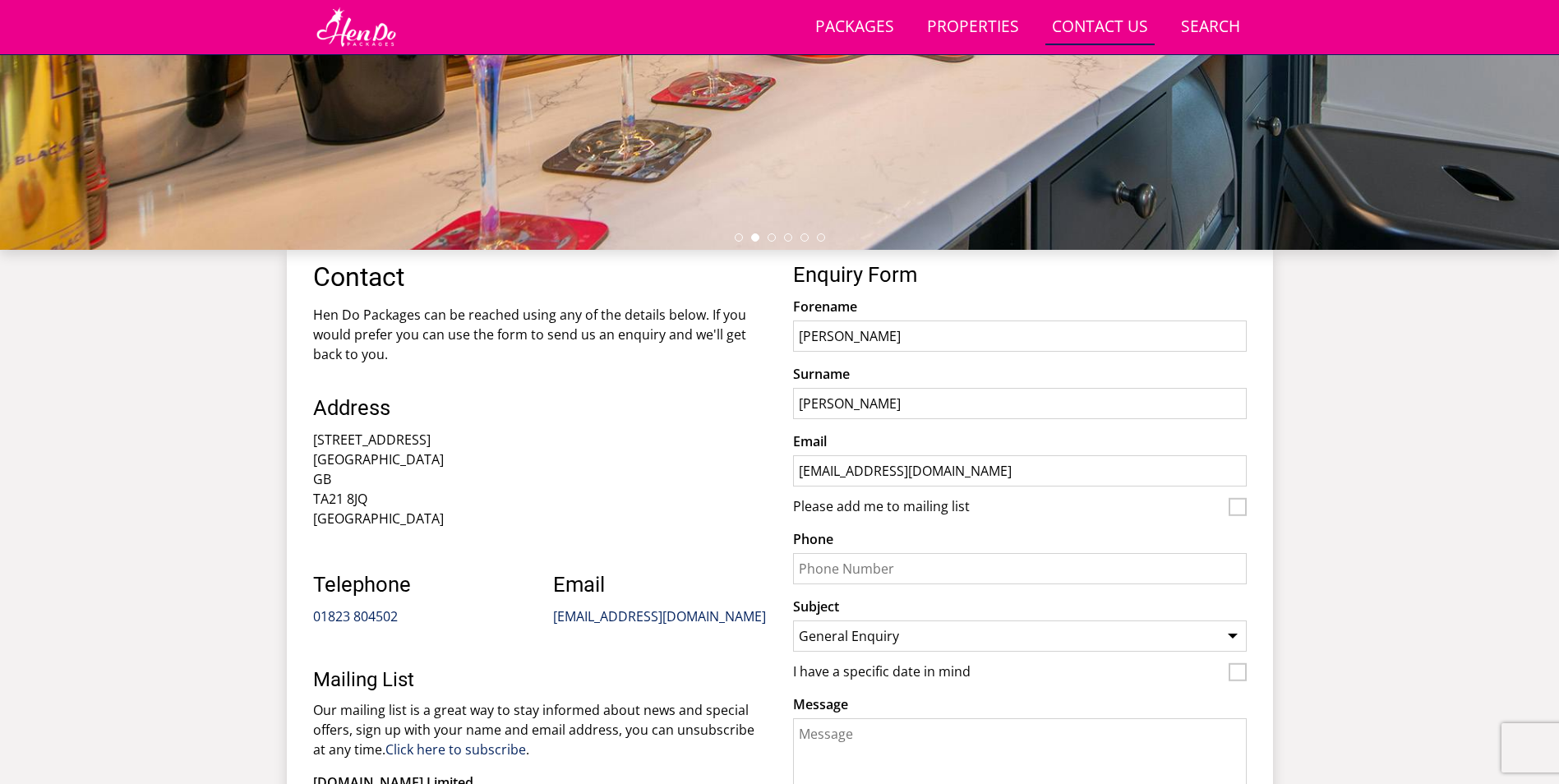
scroll to position [447, 0]
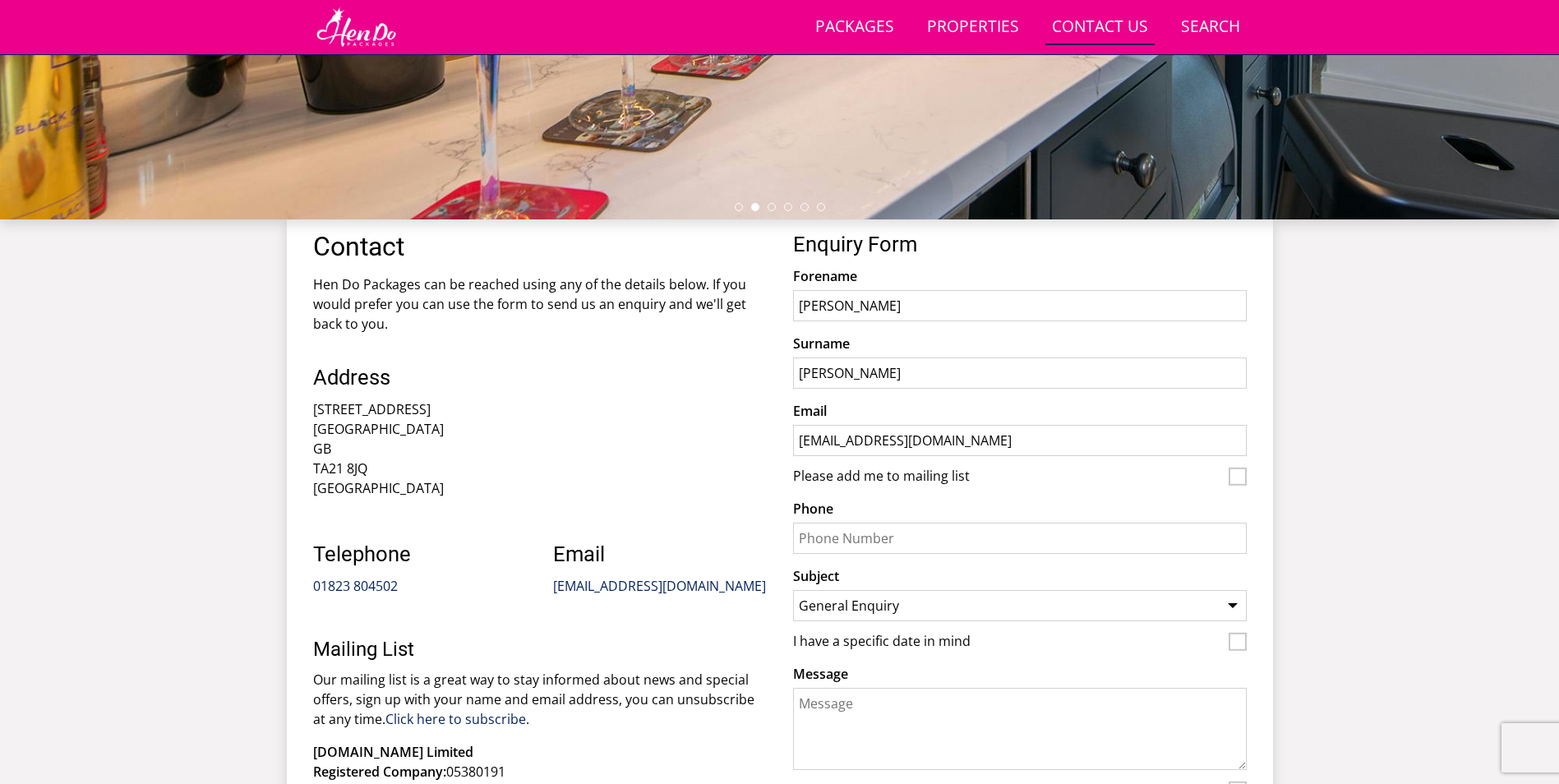
click at [967, 535] on input "Phone" at bounding box center [1020, 538] width 454 height 32
type input "07821854401"
click at [881, 590] on select "General Enquiry Listing My Property 💗 ORTENSIA 💗 THORNCOMBE 💗 [GEOGRAPHIC_DATA]…" at bounding box center [1020, 605] width 454 height 32
click at [793, 590] on select "General Enquiry Listing My Property 💗 ORTENSIA 💗 THORNCOMBE 💗 [GEOGRAPHIC_DATA]…" at bounding box center [1020, 605] width 454 height 32
click at [1375, 466] on div "Search Menu Packages Properties Contact Us [PHONE_NUMBER] Search Check Availabi…" at bounding box center [780, 235] width 1559 height 1290
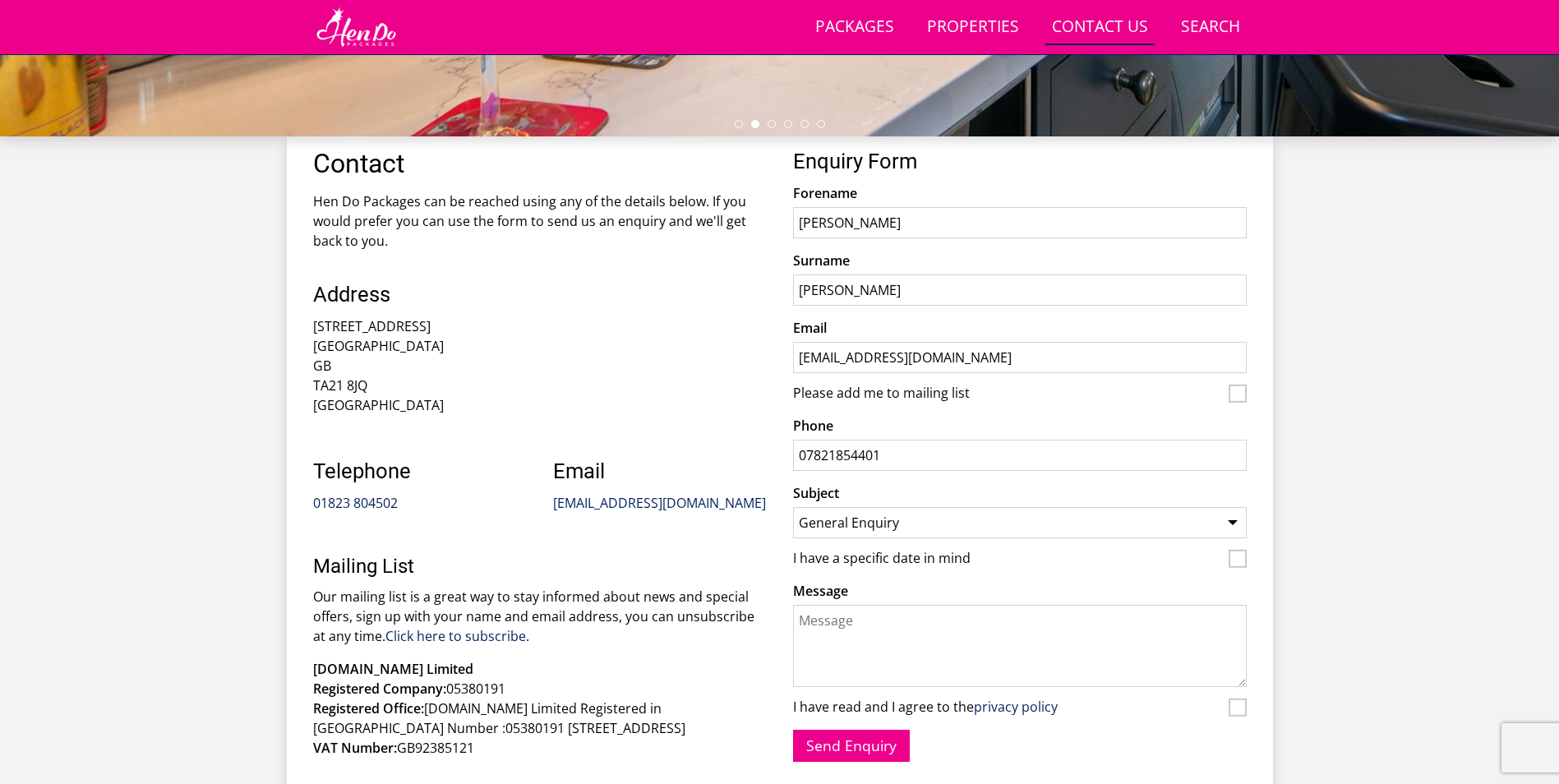
scroll to position [611, 0]
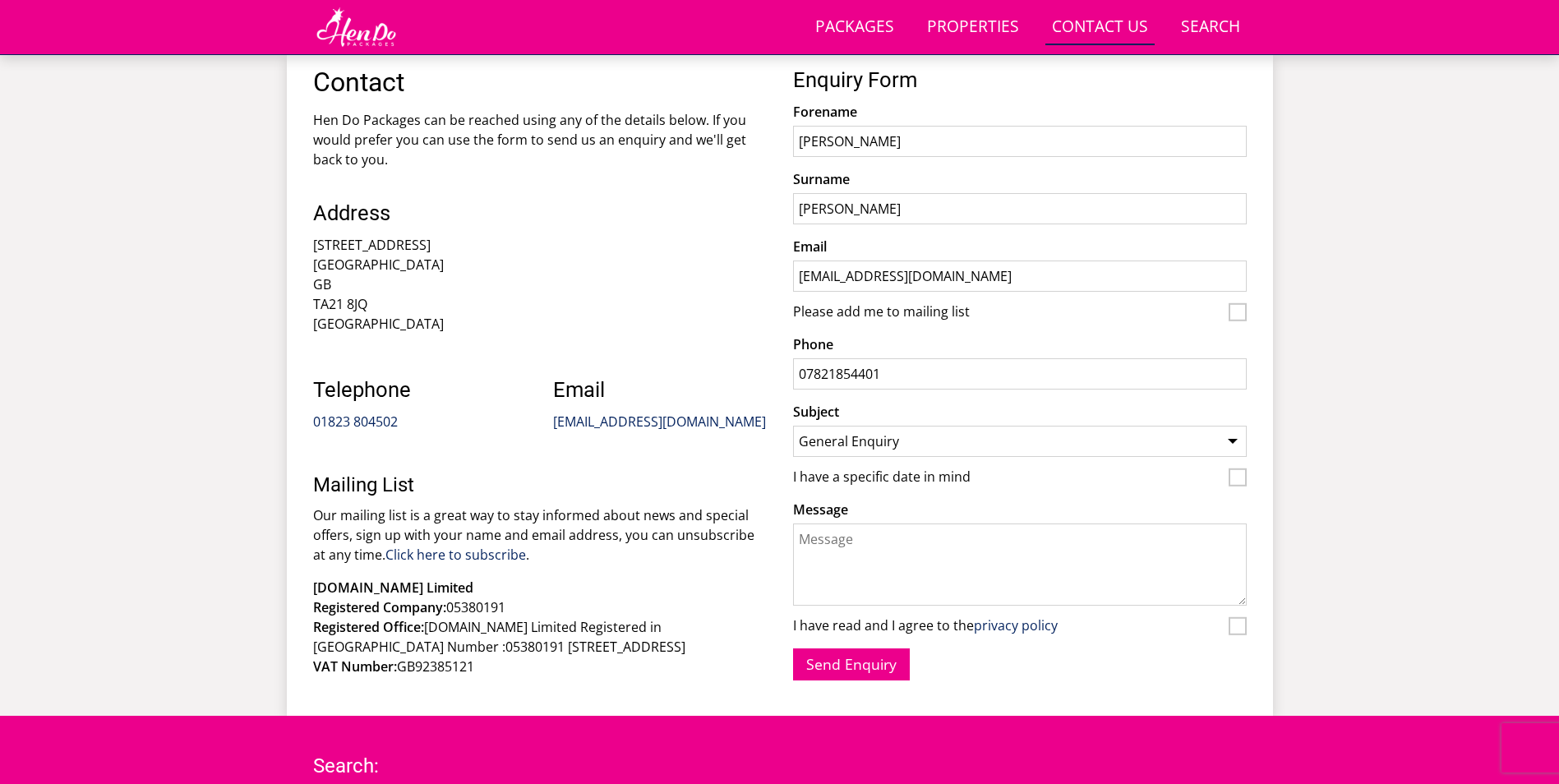
click at [1178, 622] on label "I have read and I agree to the privacy policy" at bounding box center [1007, 626] width 429 height 18
click at [1229, 622] on input "I have read and I agree to the privacy policy" at bounding box center [1237, 625] width 18 height 18
checkbox input "true"
click at [832, 668] on button "Send Enquiry" at bounding box center [851, 663] width 117 height 32
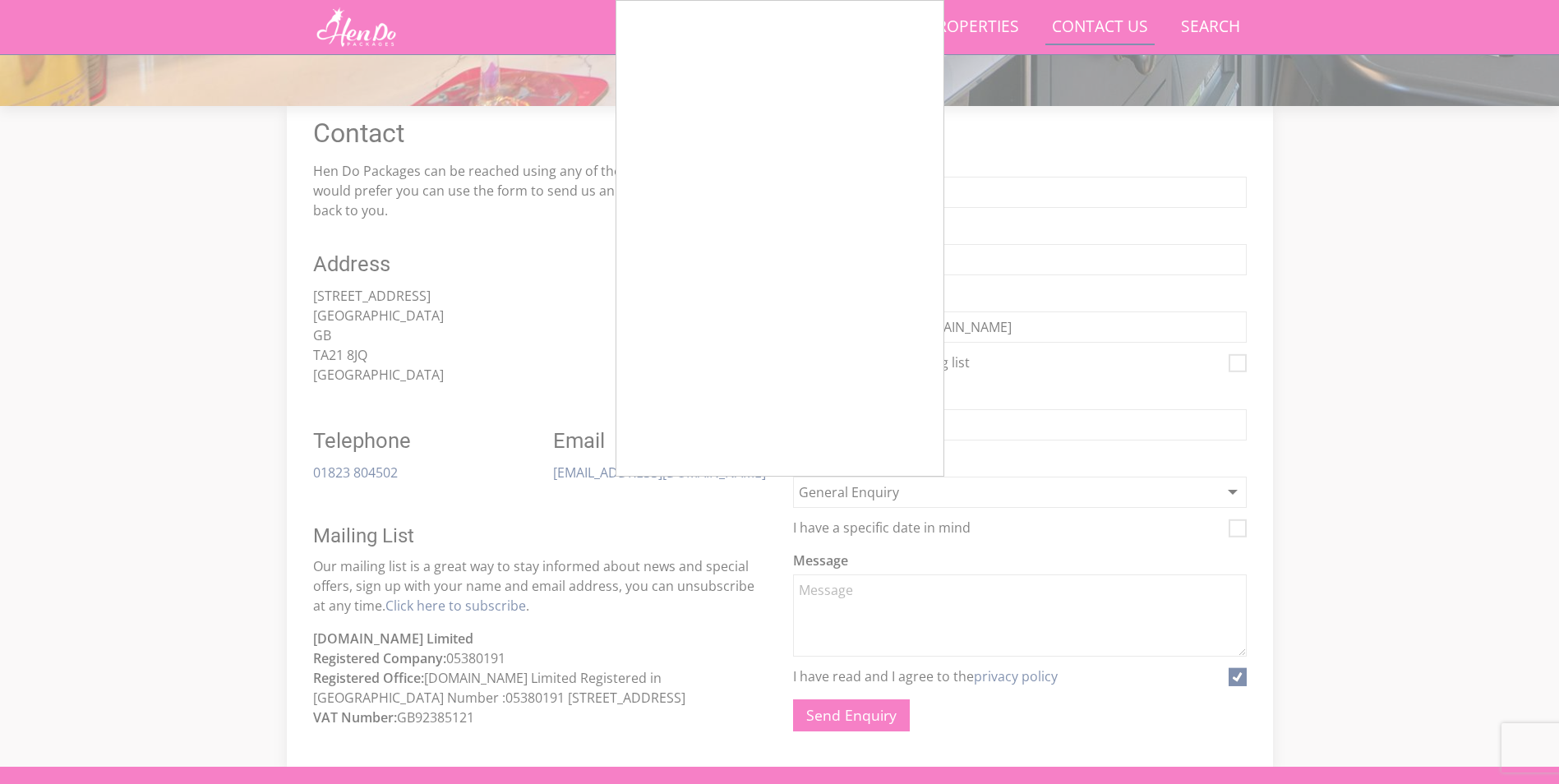
scroll to position [529, 0]
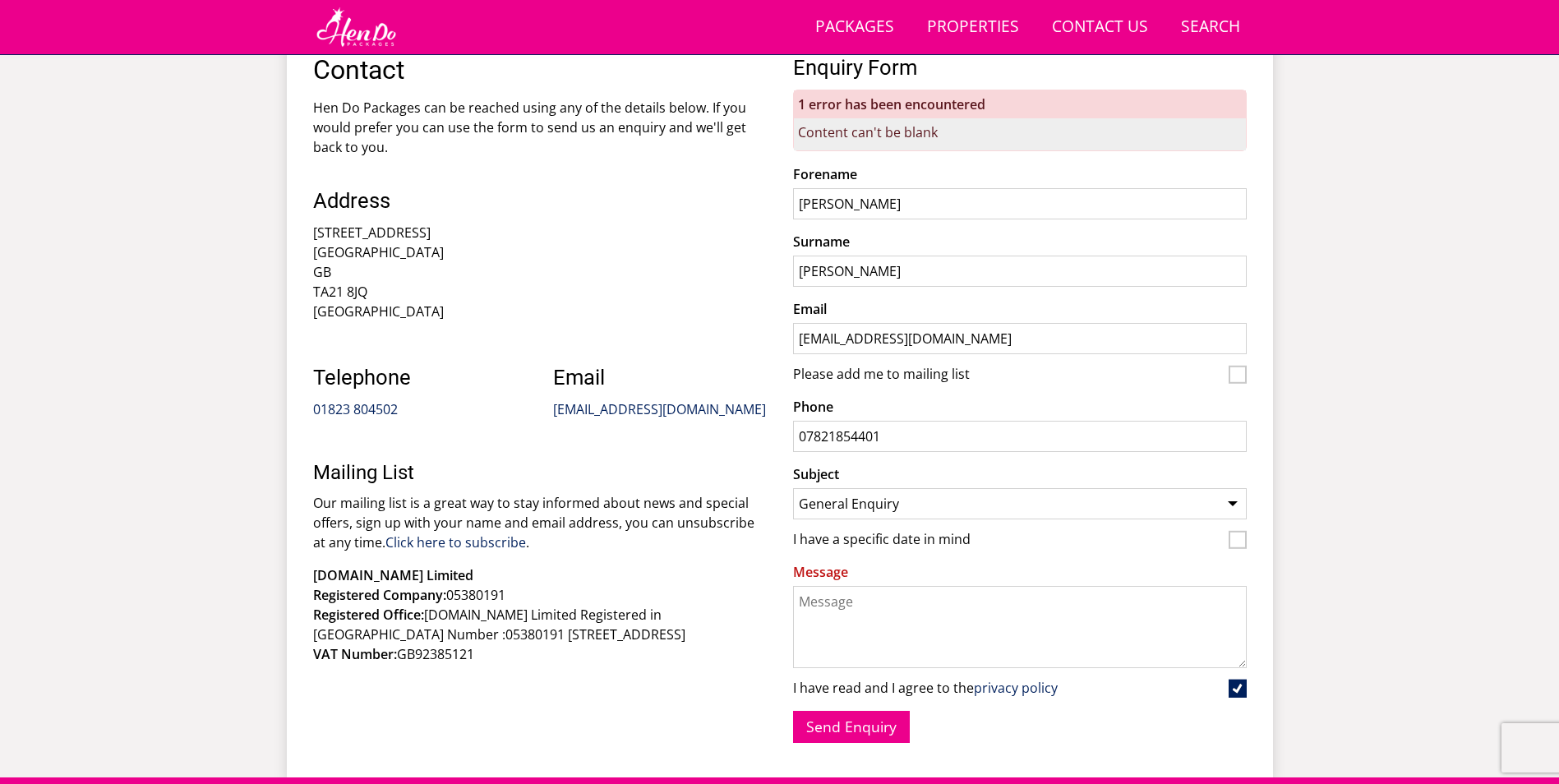
scroll to position [696, 0]
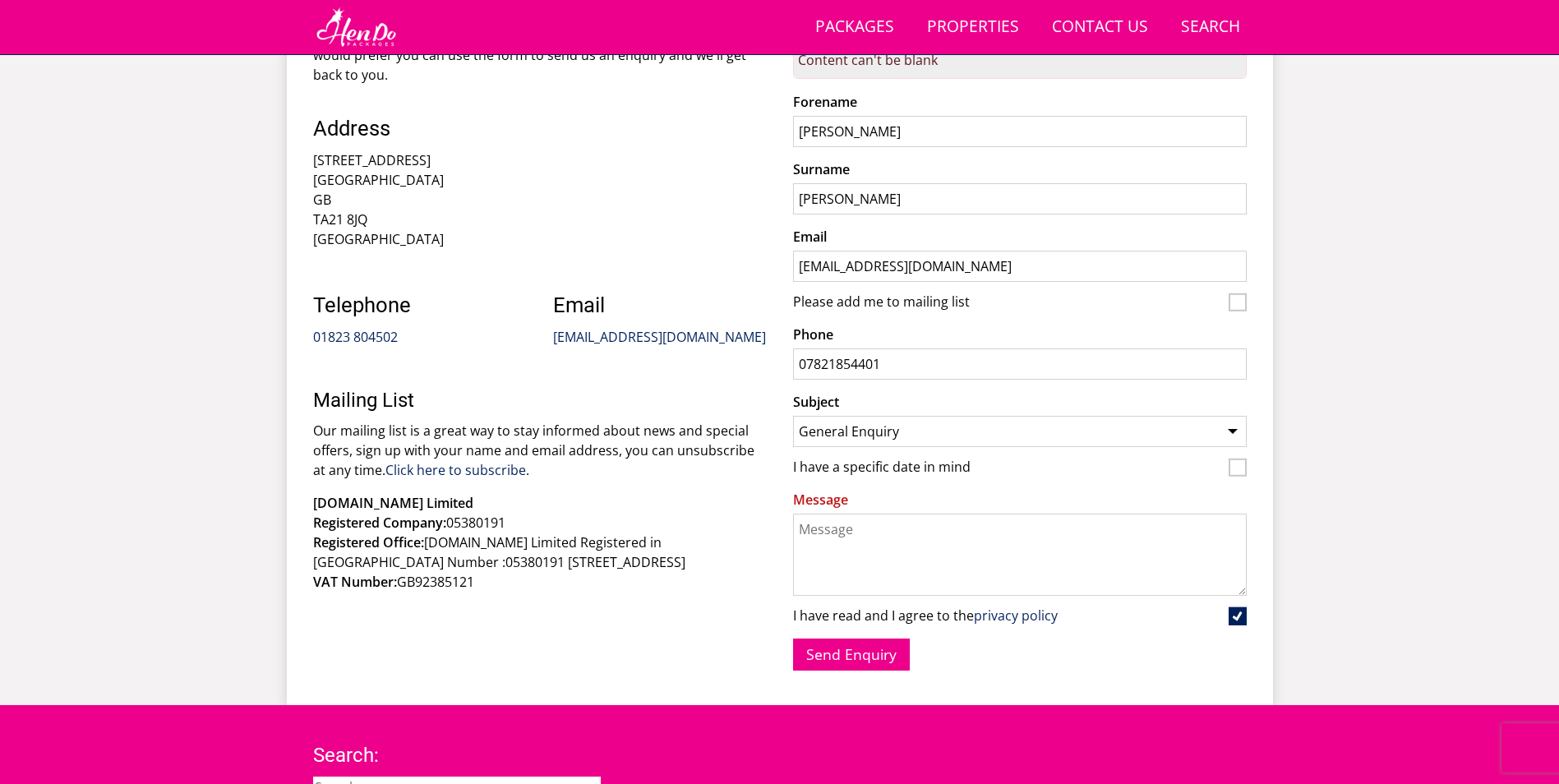
click at [950, 506] on label "Message" at bounding box center [1020, 499] width 454 height 20
click at [950, 513] on textarea "Message" at bounding box center [1020, 554] width 454 height 82
click at [953, 553] on textarea "Message" at bounding box center [1020, 554] width 454 height 82
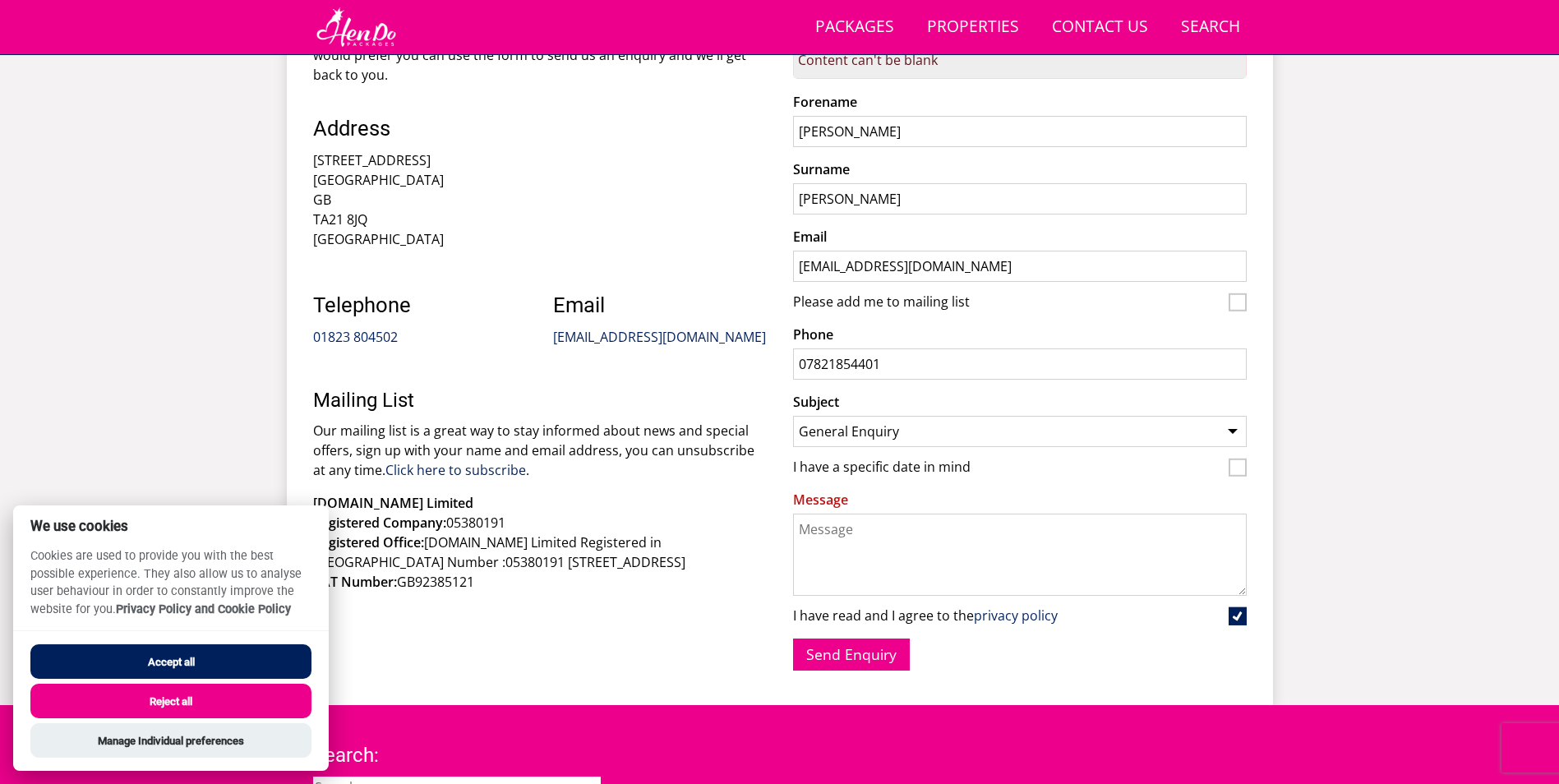
click at [953, 553] on textarea "Message" at bounding box center [1020, 554] width 454 height 82
type textarea "Looking for a hen do"
click at [873, 648] on button "Send Enquiry" at bounding box center [851, 654] width 117 height 32
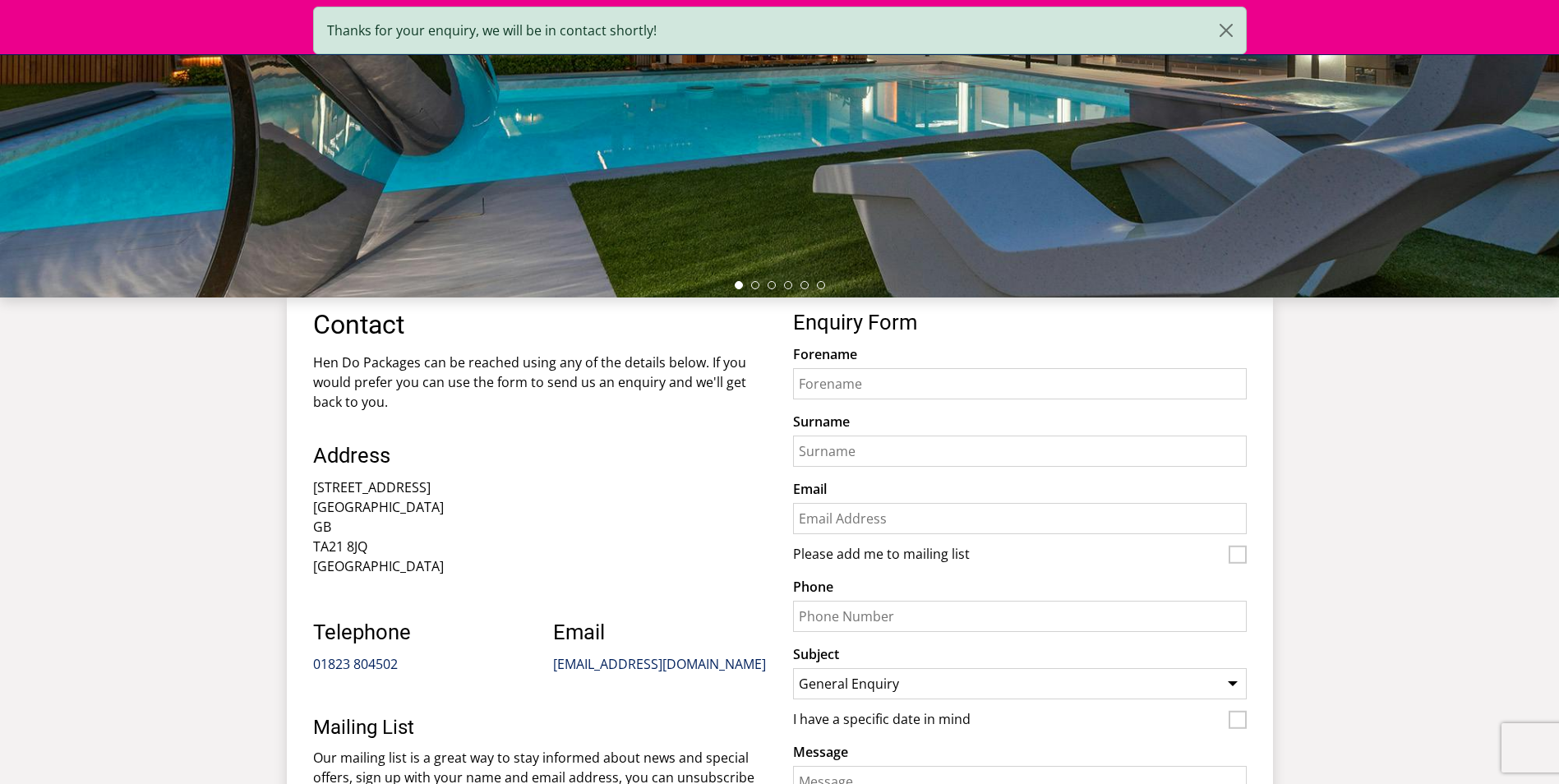
scroll to position [203, 0]
